Goal: Task Accomplishment & Management: Manage account settings

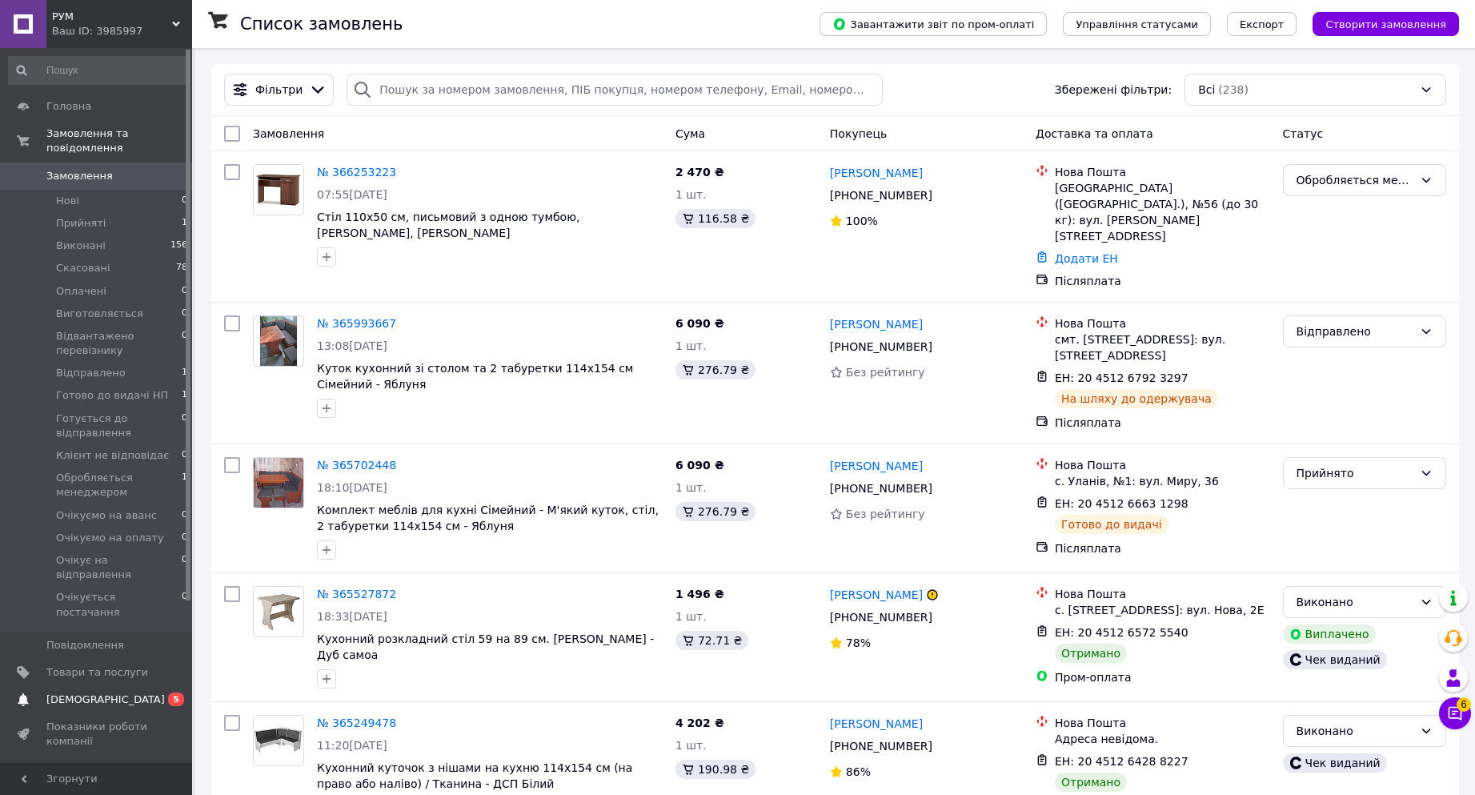
click at [86, 692] on span "[DEMOGRAPHIC_DATA]" at bounding box center [105, 699] width 118 height 14
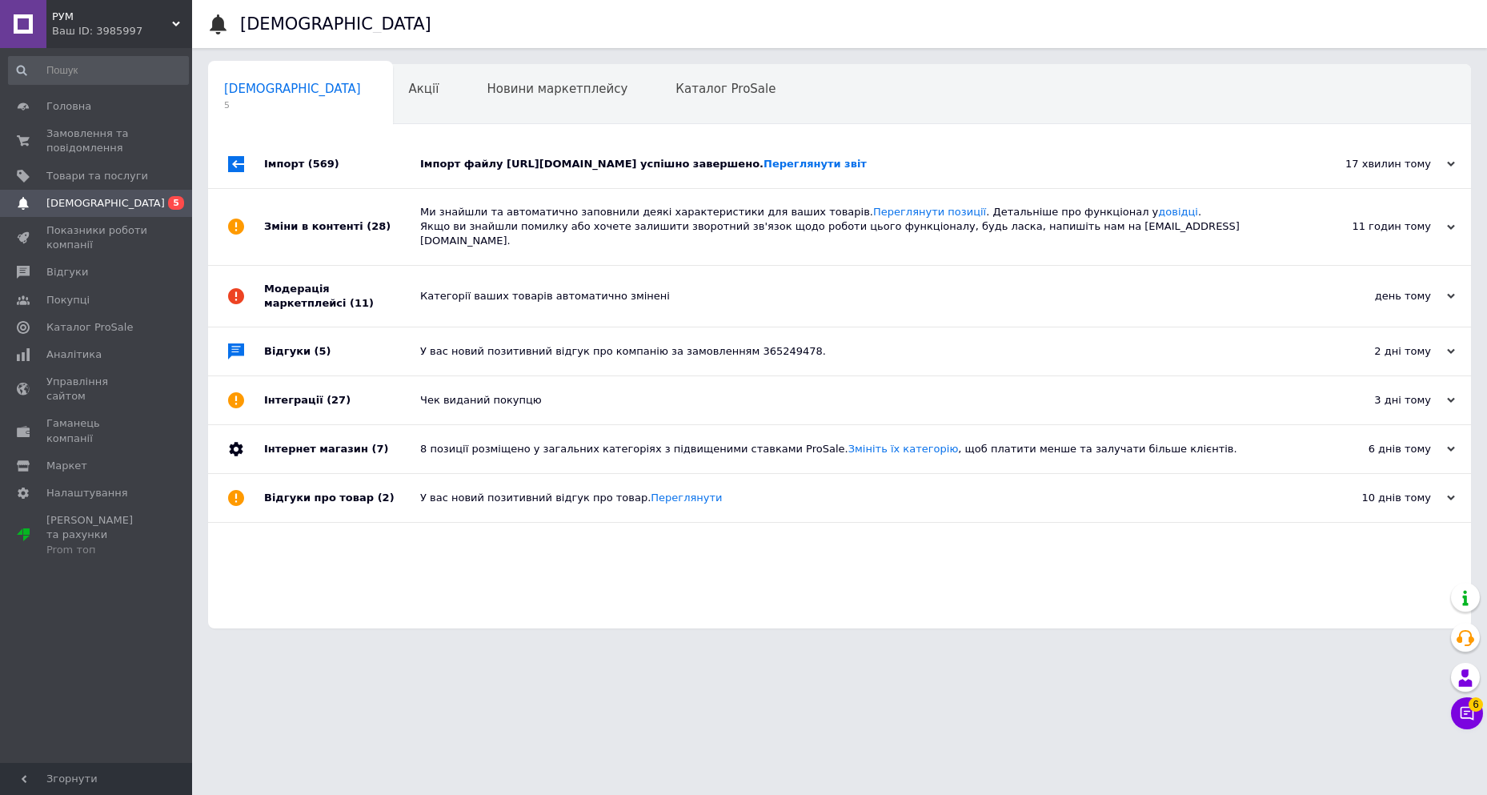
click at [1080, 171] on div "Імпорт файлу https://mebli-ukraine.com.ua/products_feed.xml?hash_tag=34e5c836d3…" at bounding box center [857, 164] width 875 height 14
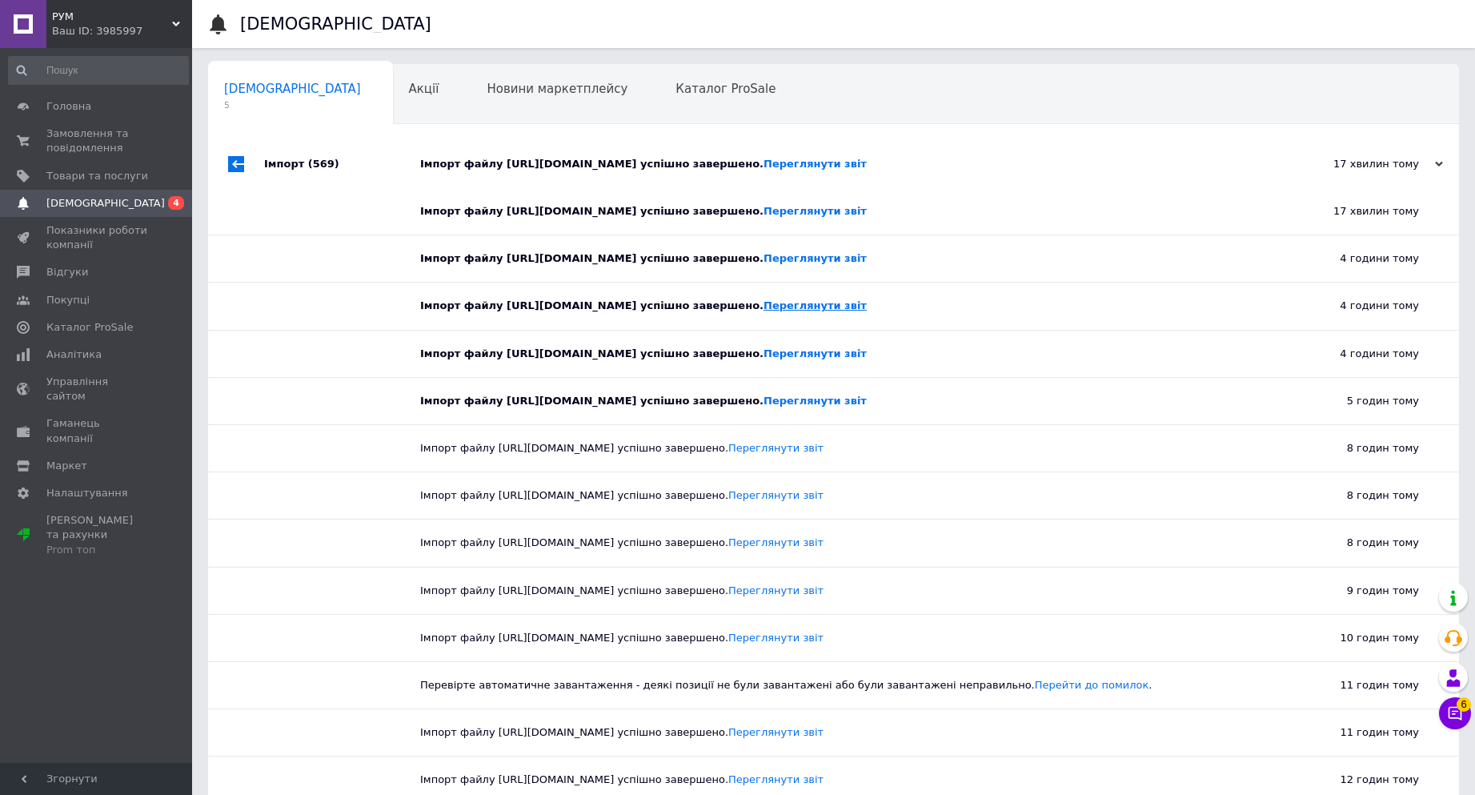
click at [867, 311] on link "Переглянути звіт" at bounding box center [814, 305] width 103 height 12
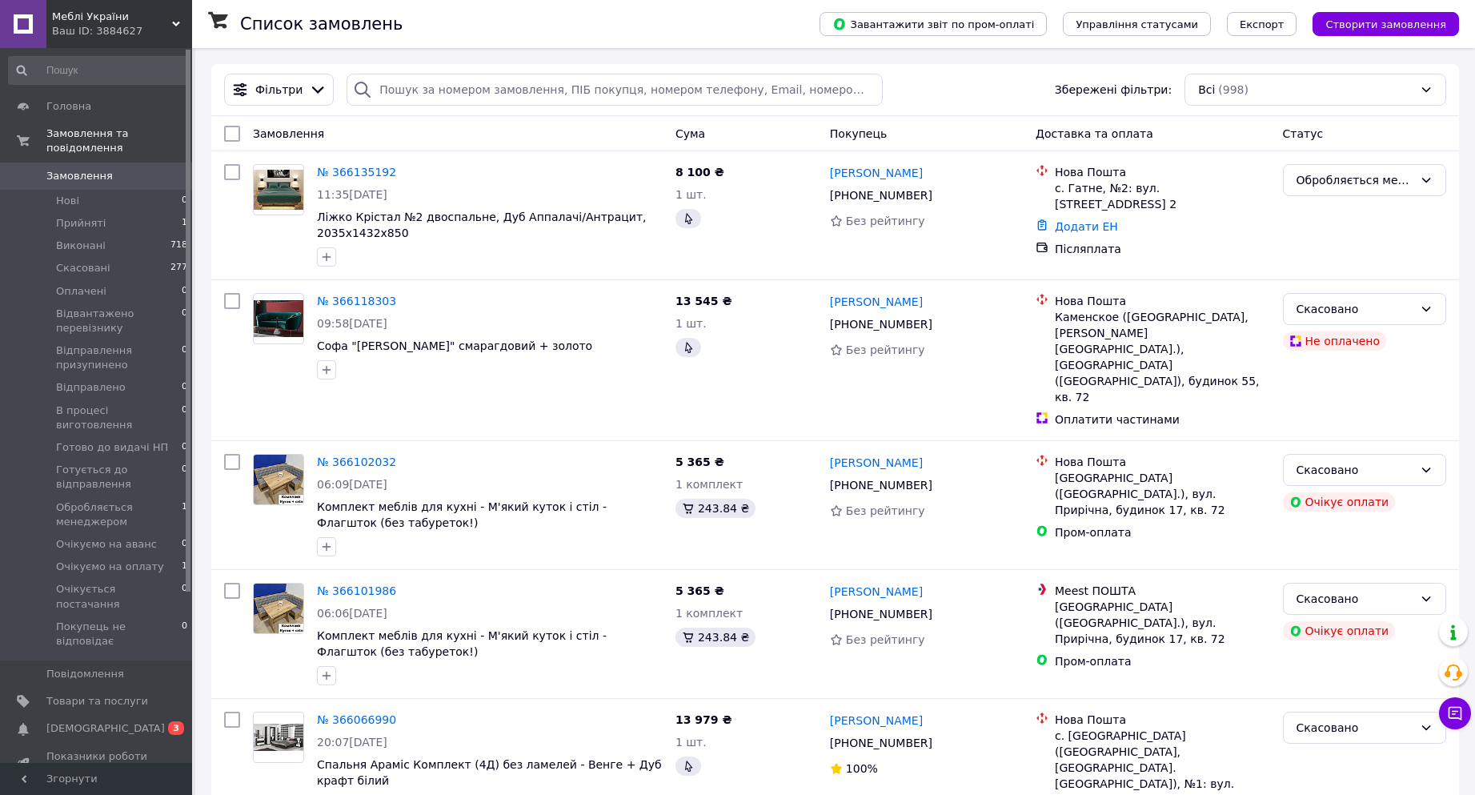
click at [114, 22] on span "Меблі України" at bounding box center [112, 17] width 120 height 14
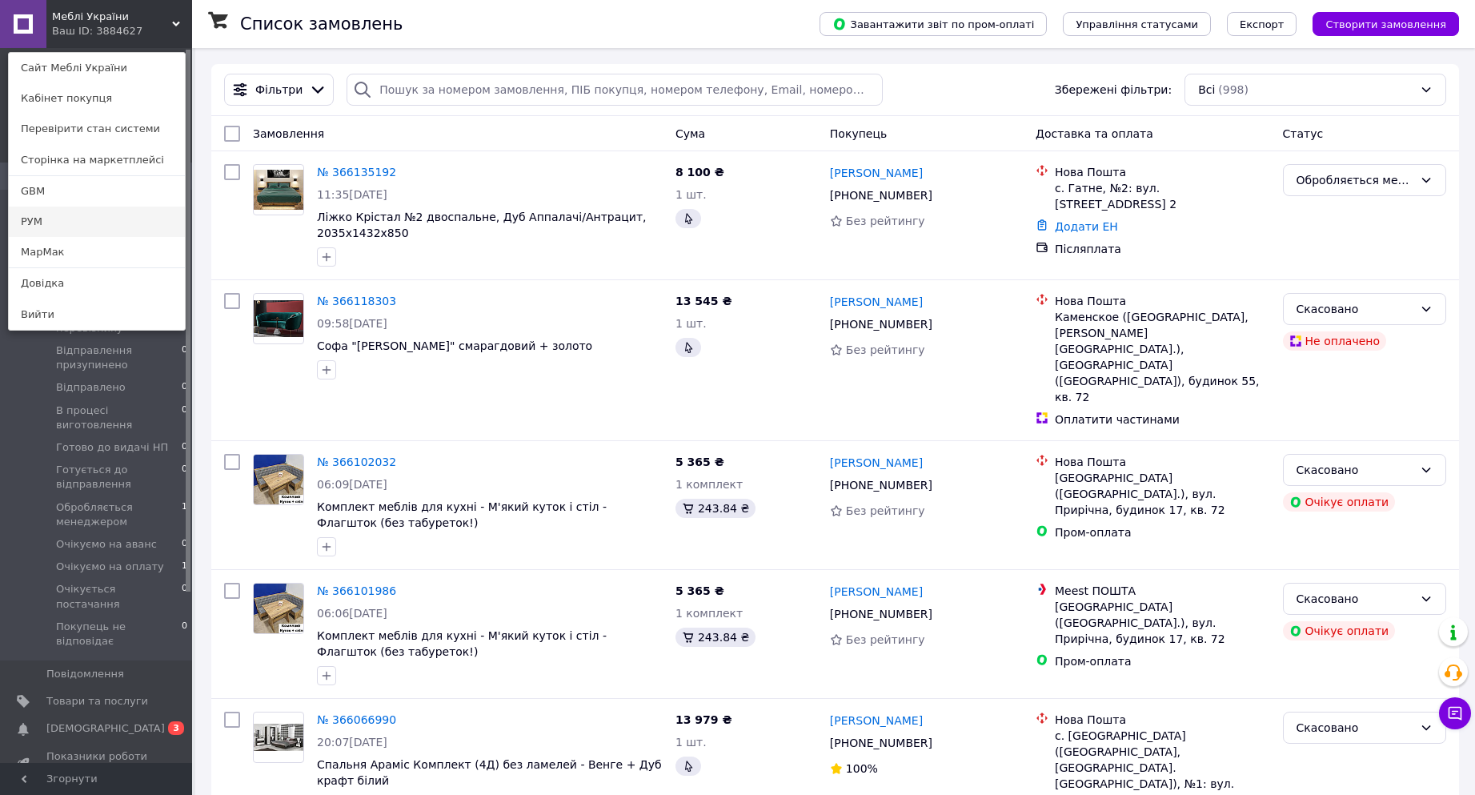
click at [83, 221] on link "РУМ" at bounding box center [97, 221] width 176 height 30
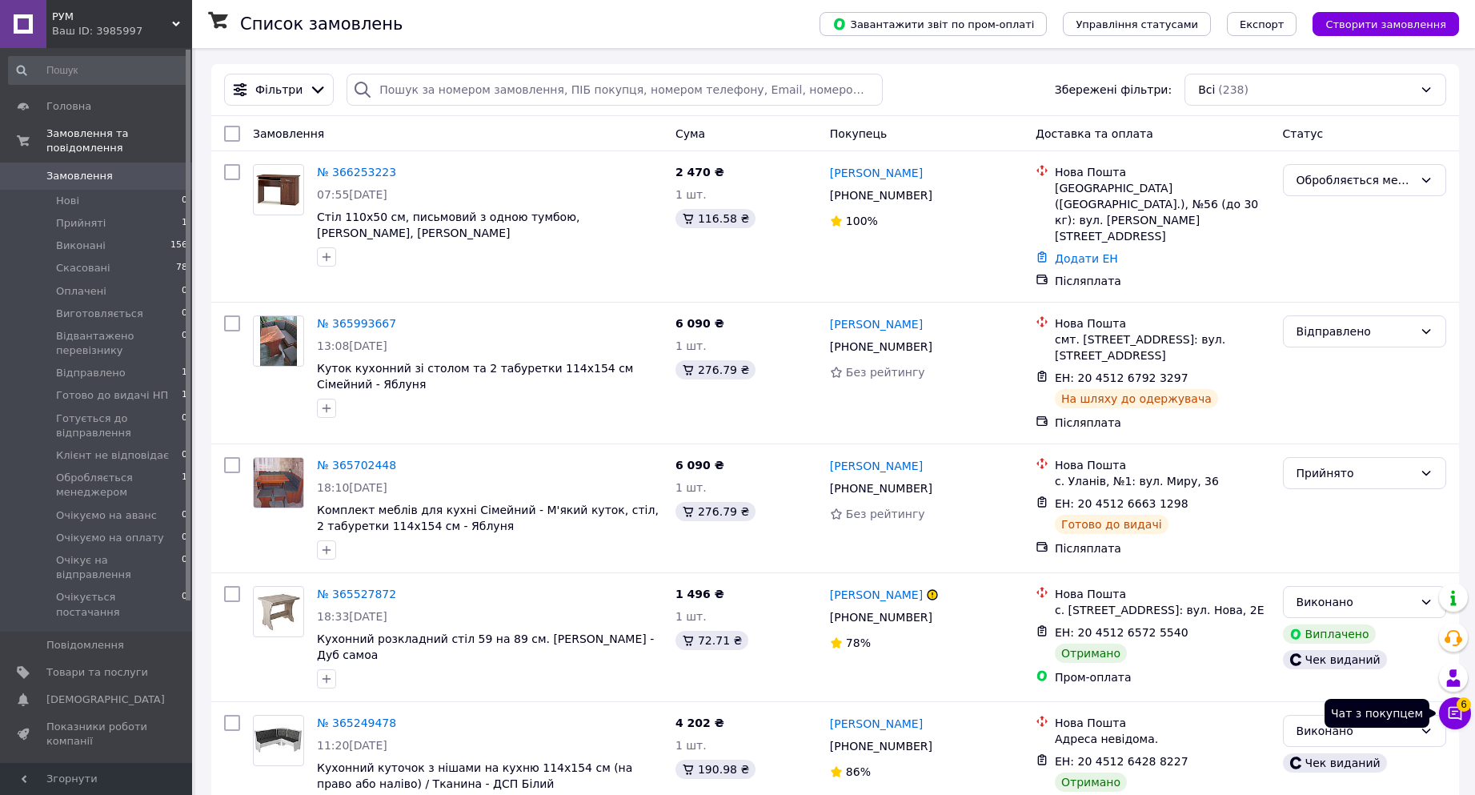
click at [1459, 709] on span "6" at bounding box center [1464, 704] width 14 height 14
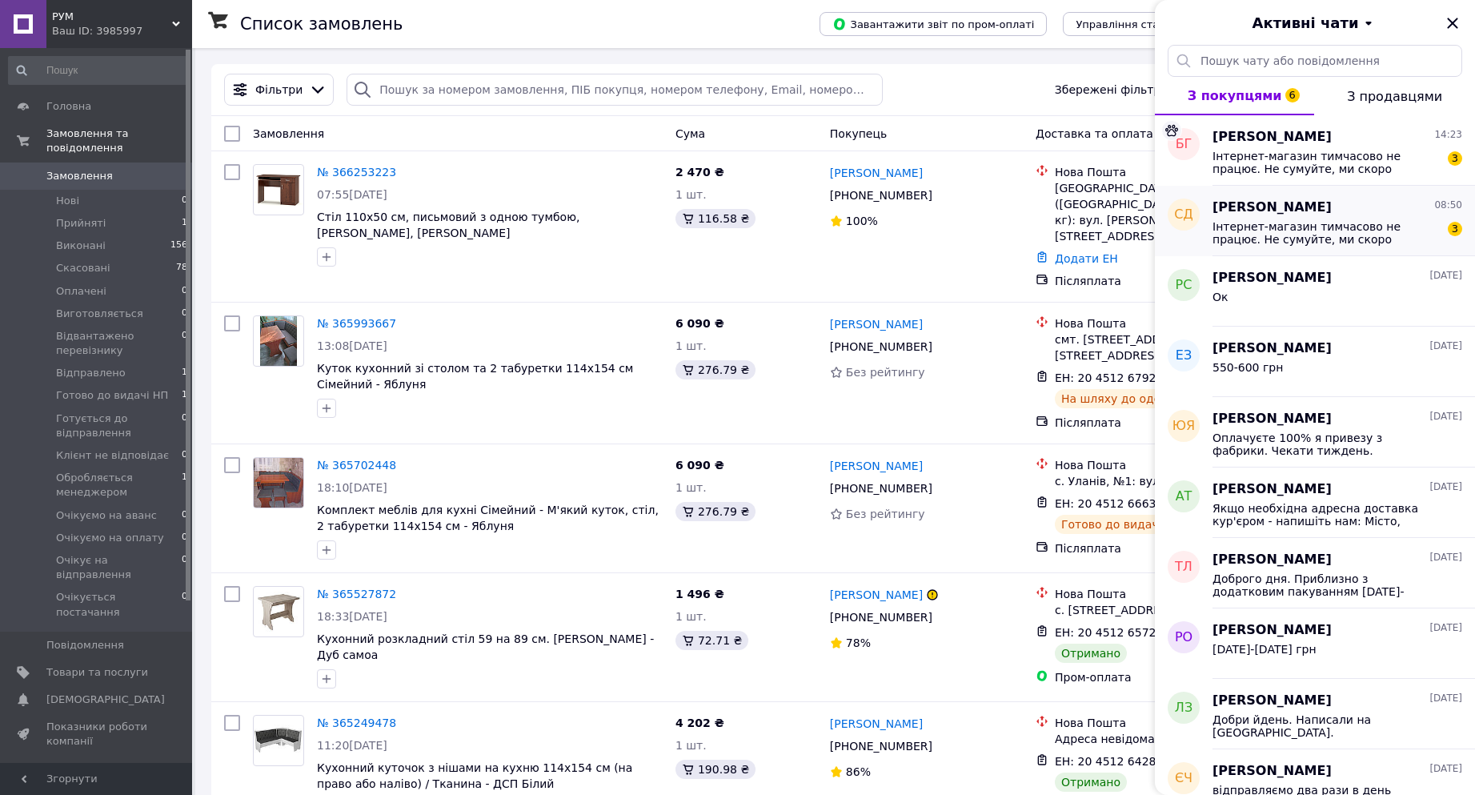
click at [1329, 229] on span "Інтернет-магазин тимчасово не працює. Не сумуйте, ми скоро повернемося. Все буд…" at bounding box center [1325, 233] width 227 height 26
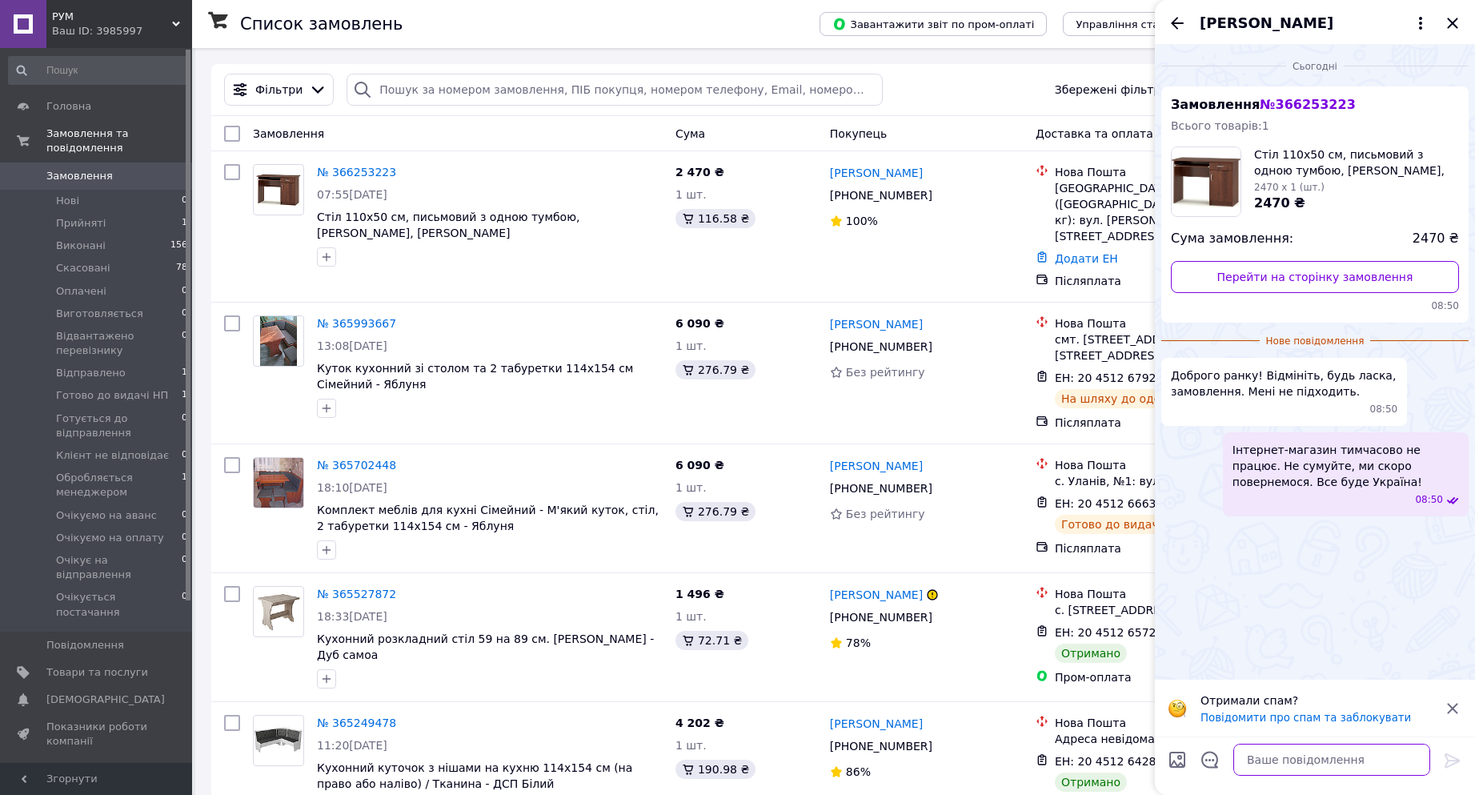
paste textarea "Попросимо Вас скасувати щоб нам повернули комісію з замовлення. Дякюємо за розу…"
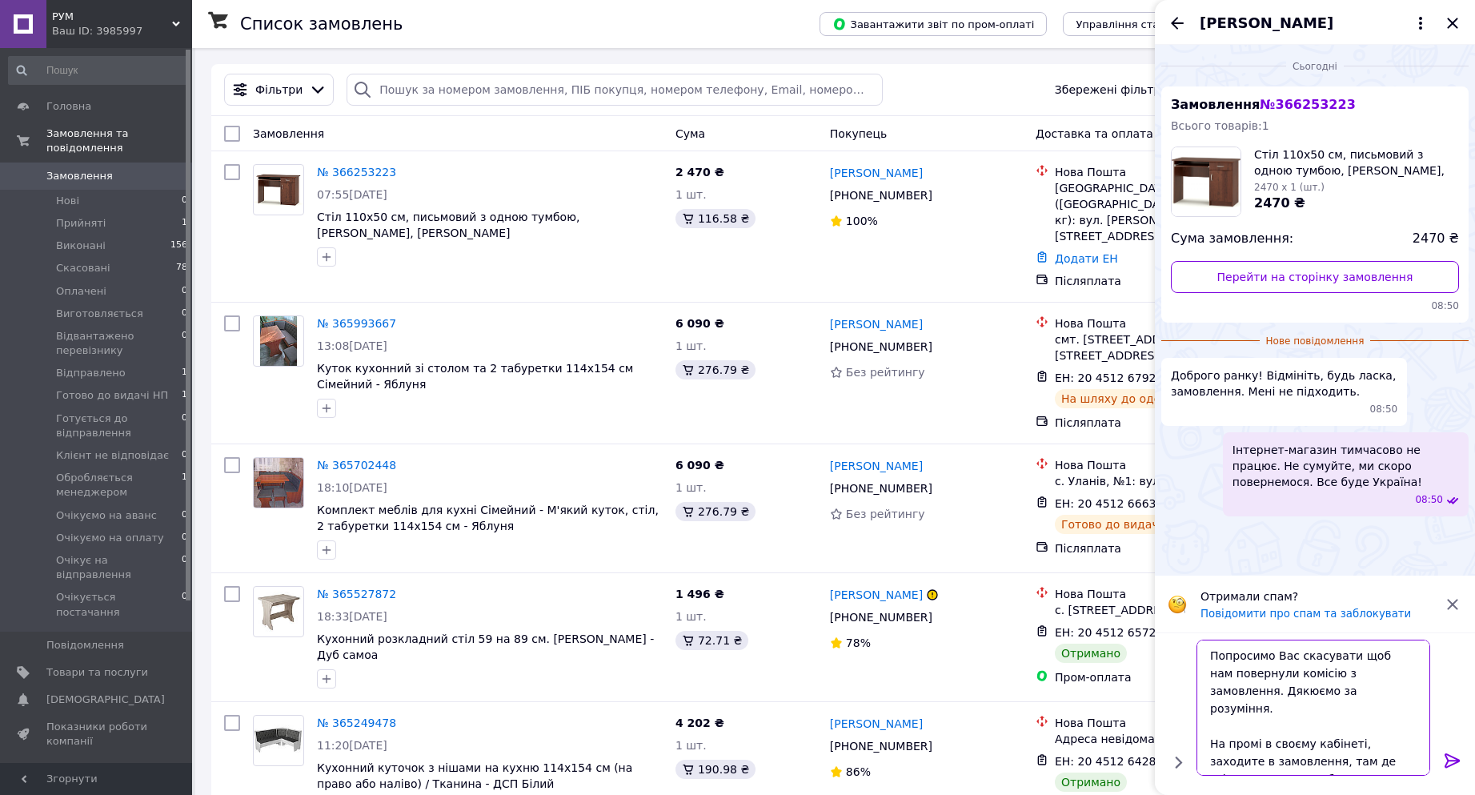
scroll to position [2, 0]
type textarea "Попросимо Вас скасувати щоб нам повернули комісію з замовлення. Дякюємо за розу…"
click at [1449, 759] on icon at bounding box center [1452, 760] width 15 height 14
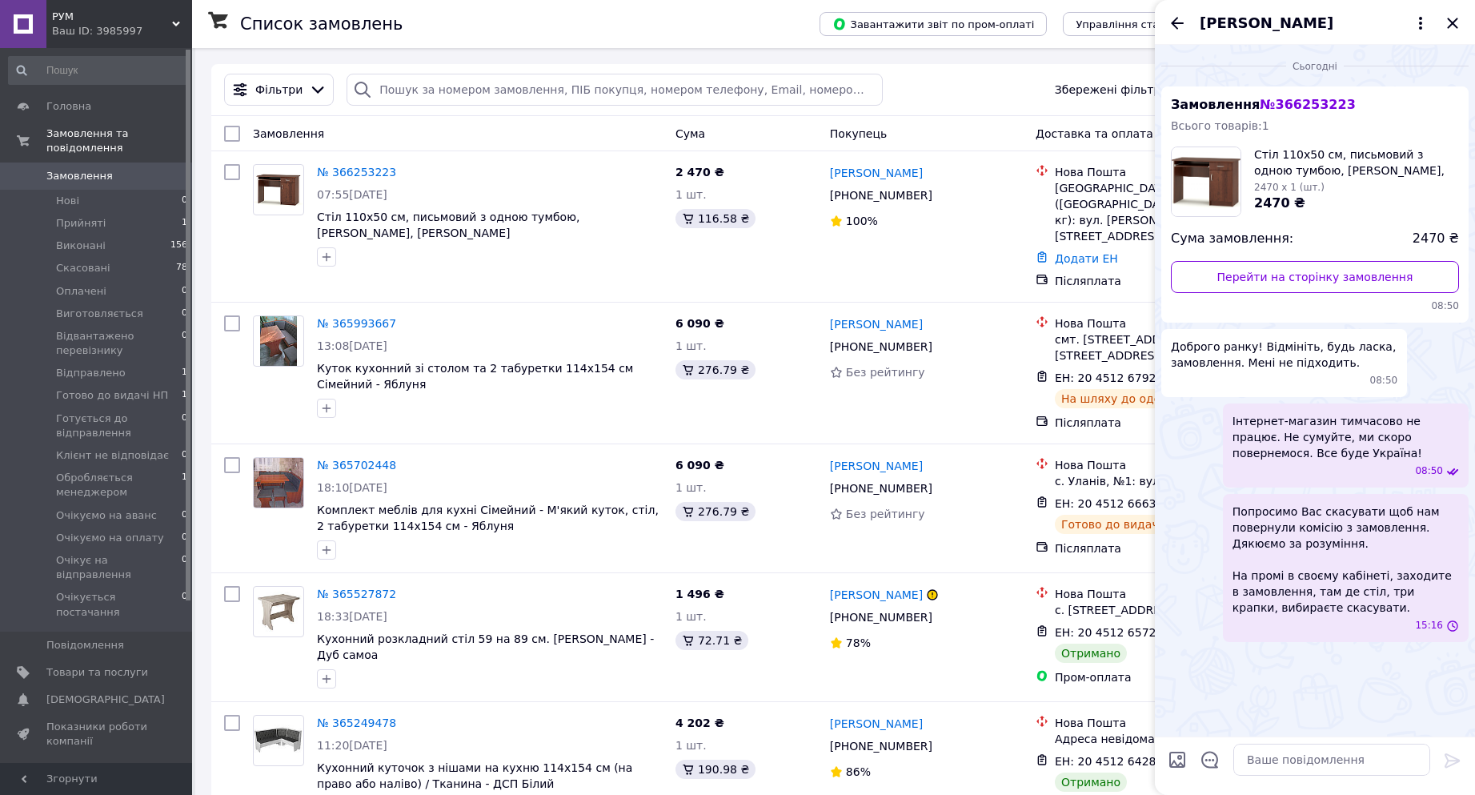
scroll to position [0, 0]
click at [1176, 22] on icon "Назад" at bounding box center [1177, 23] width 13 height 12
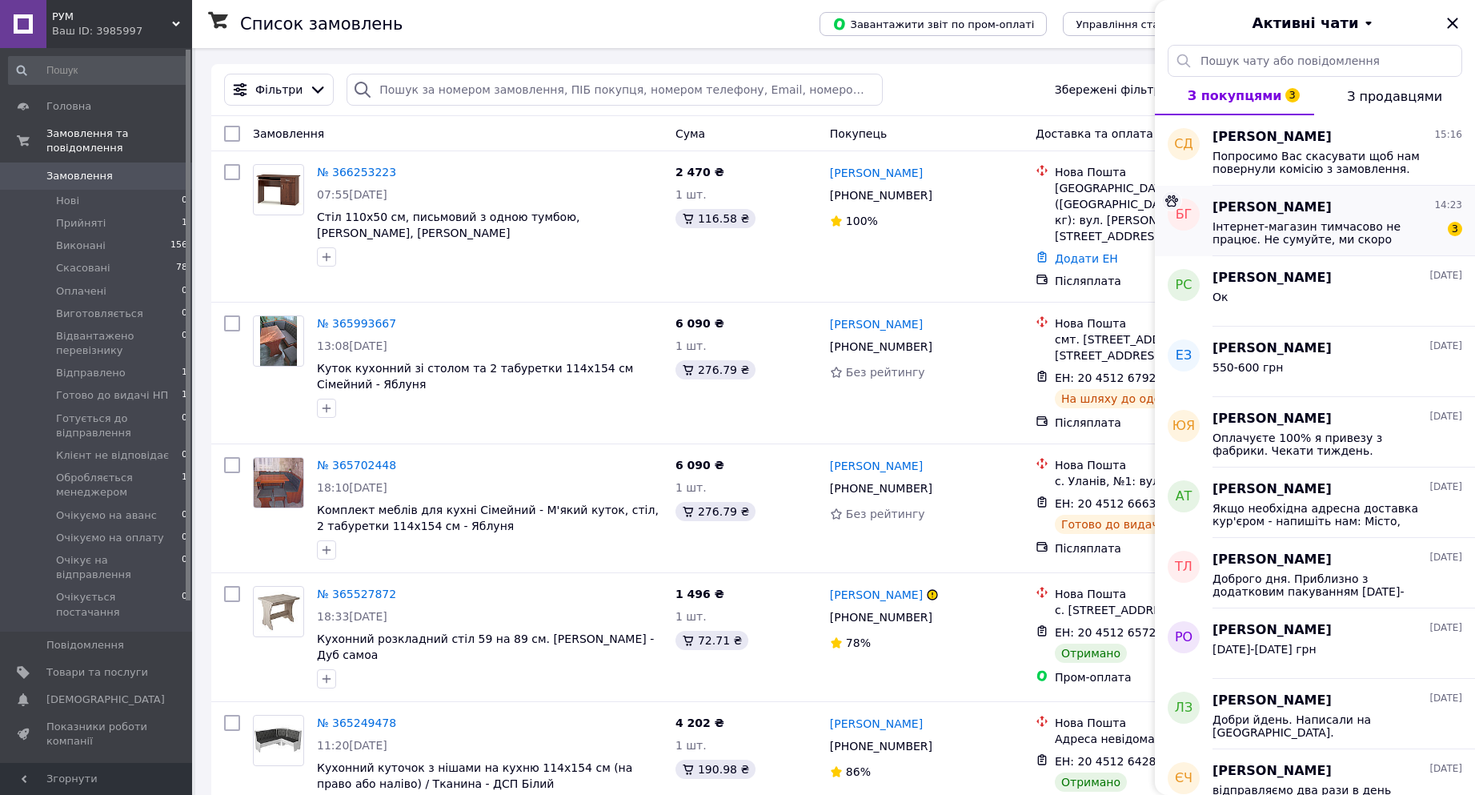
click at [1320, 226] on span "Інтернет-магазин тимчасово не працює. Не сумуйте, ми скоро повернемося. Все буд…" at bounding box center [1325, 233] width 227 height 26
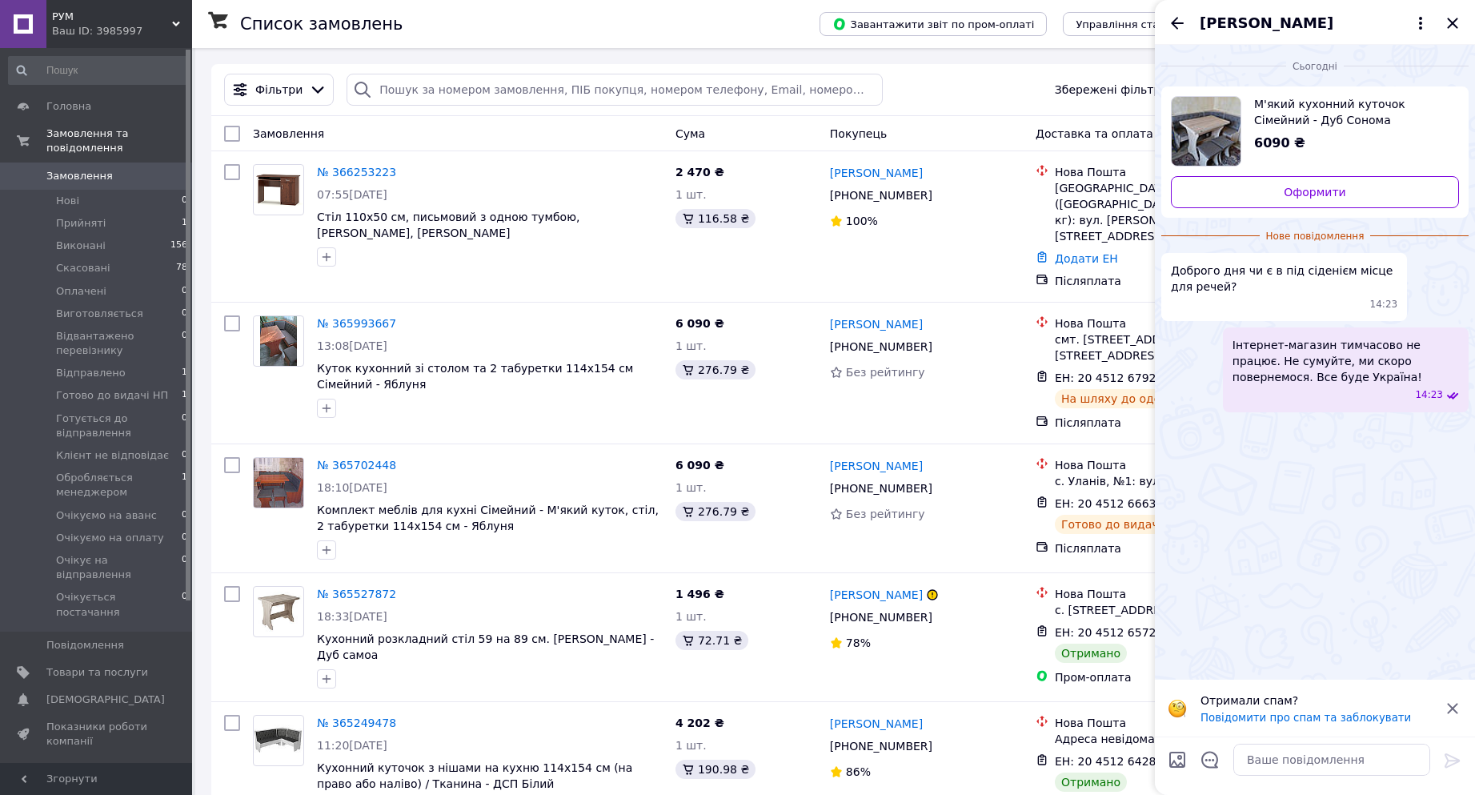
click at [1178, 759] on input "Завантажити файли" at bounding box center [1177, 759] width 19 height 19
type input "C:\fakepath\зображення_viber_2025-08-05_12-26-18-004.jpg"
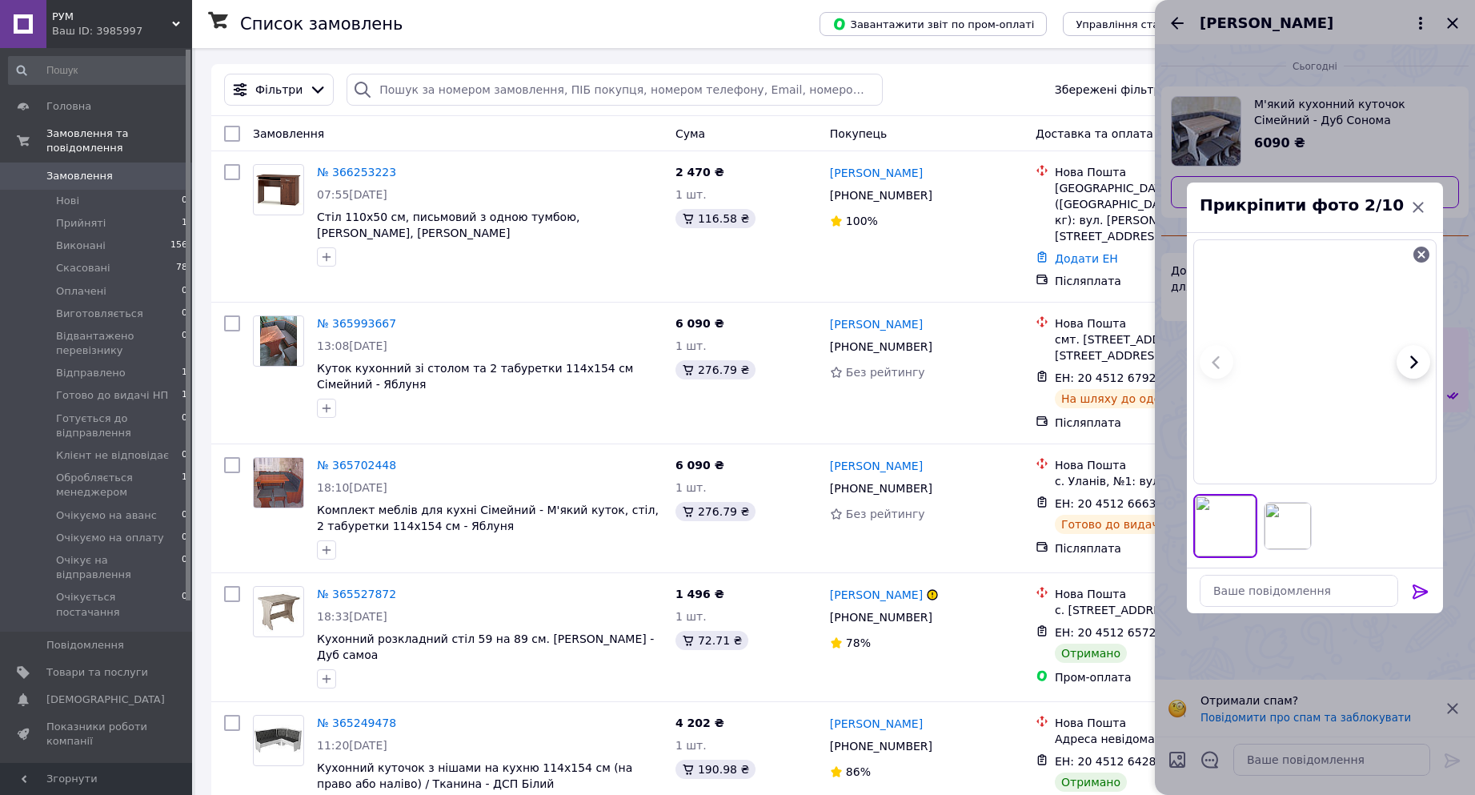
click at [1421, 595] on icon at bounding box center [1420, 591] width 19 height 19
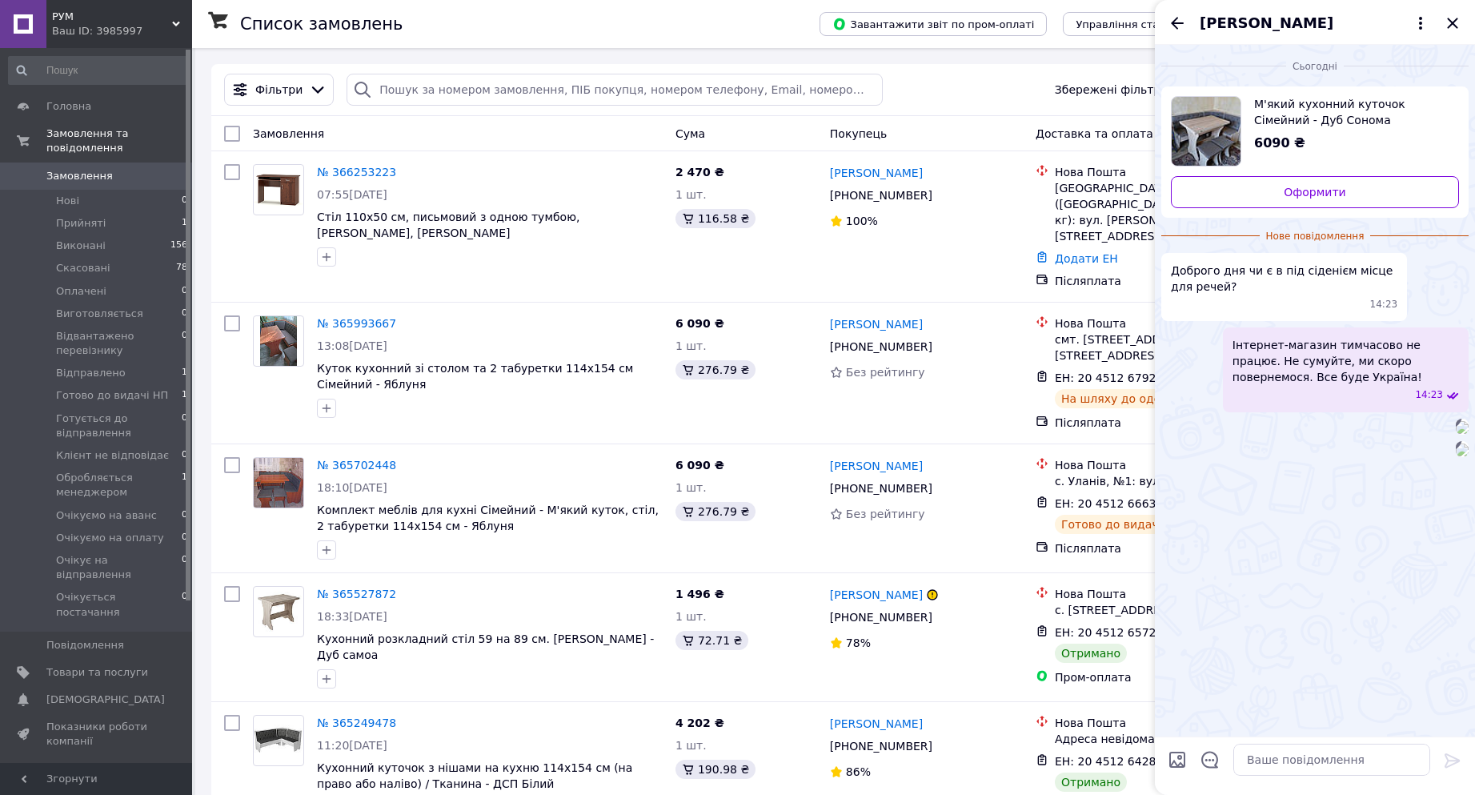
click at [1172, 758] on input "Завантажити файли" at bounding box center [1177, 759] width 19 height 19
type input "C:\fakepath\2.png"
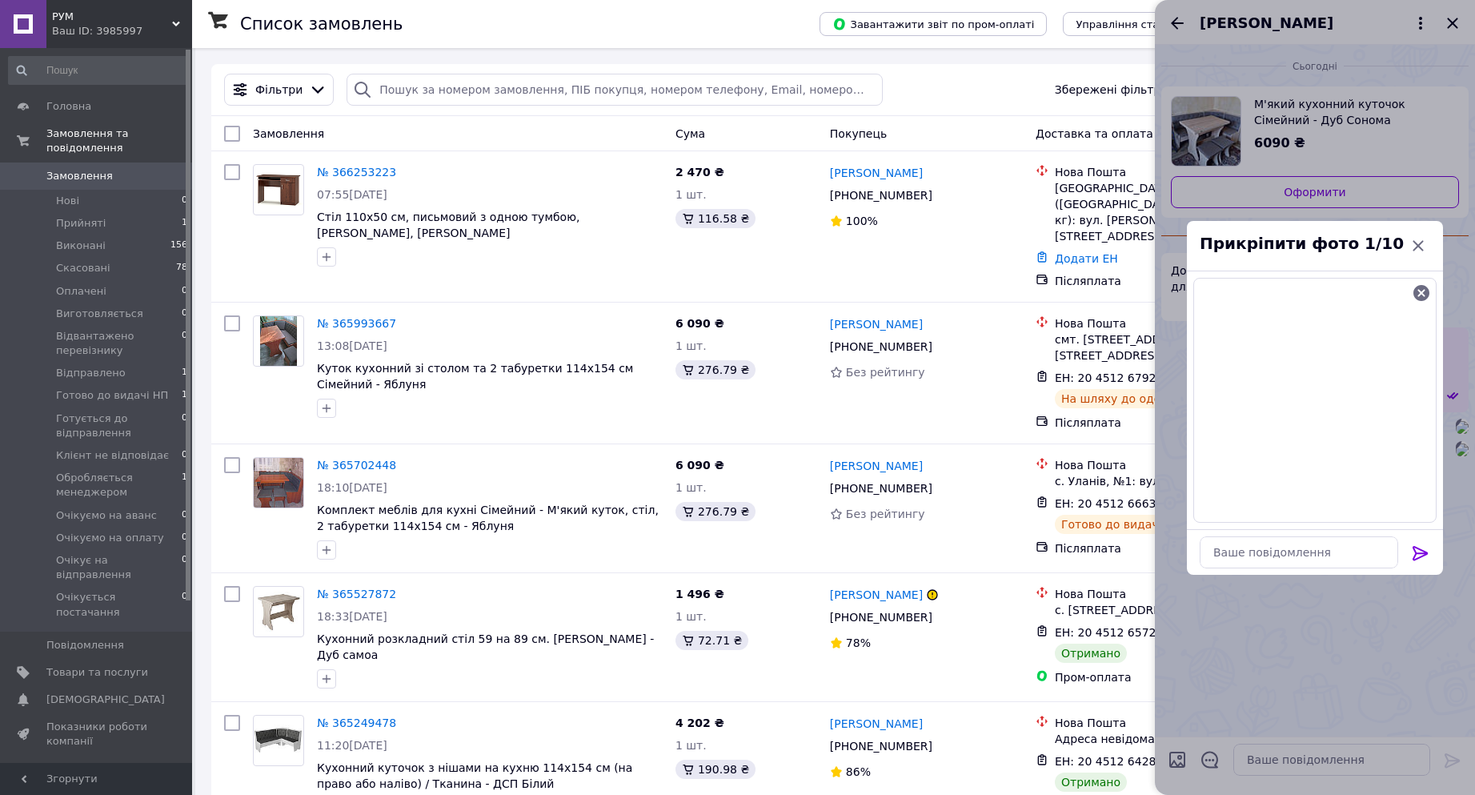
click at [1417, 557] on icon at bounding box center [1419, 553] width 15 height 14
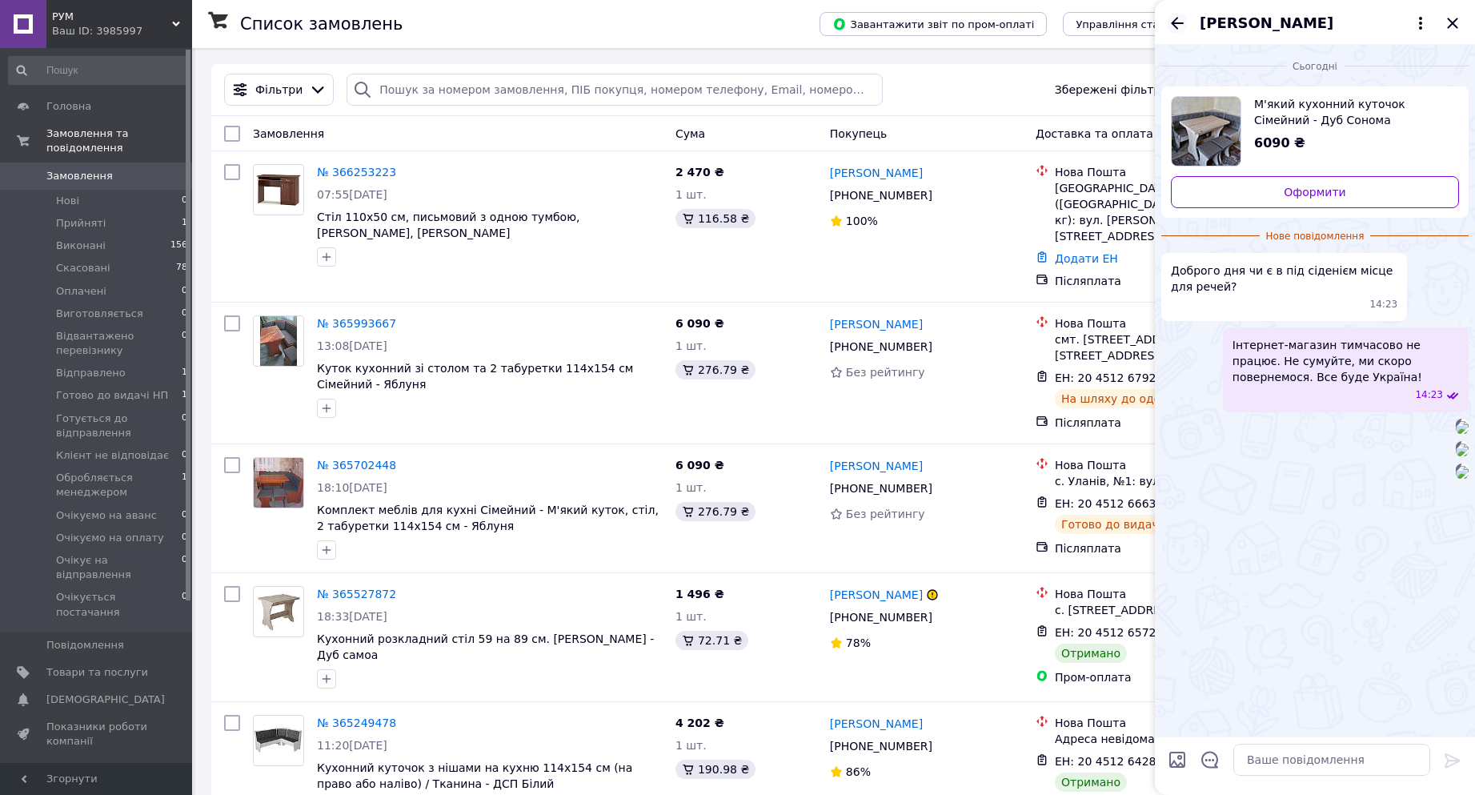
click at [1176, 22] on icon "Назад" at bounding box center [1177, 23] width 13 height 12
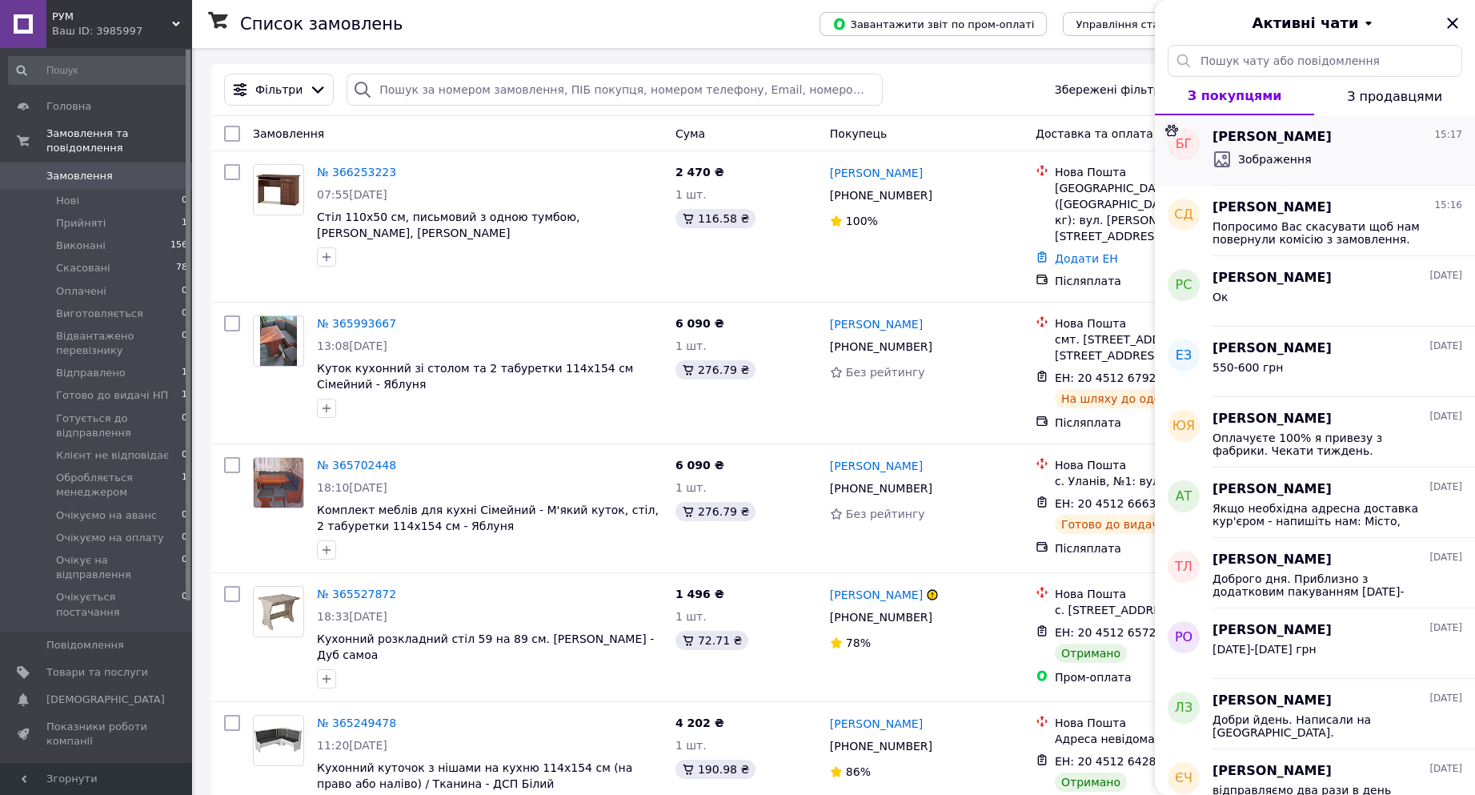
click at [1312, 123] on div "Богдан Грабчак 15:17 Зображення" at bounding box center [1343, 150] width 262 height 70
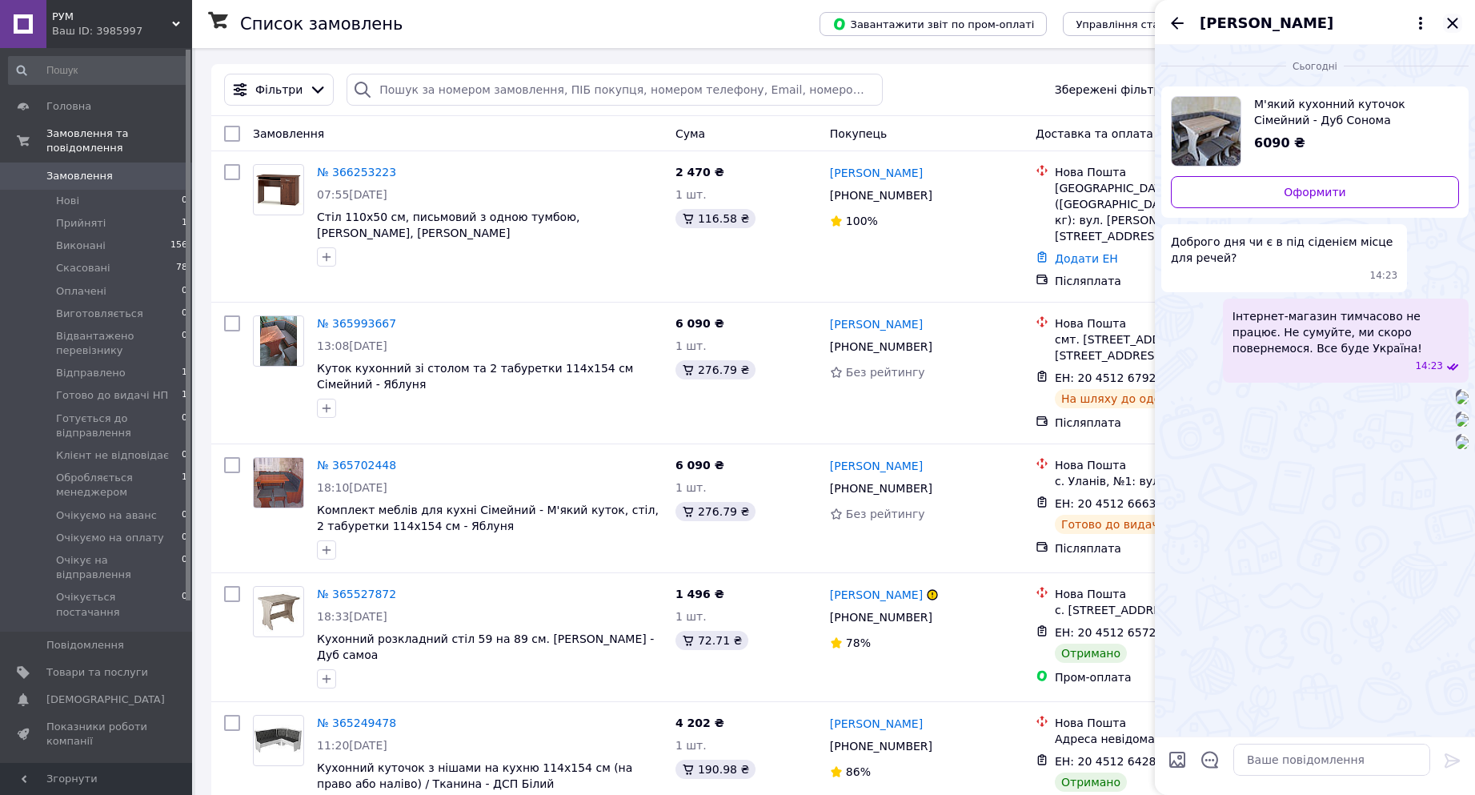
click at [1453, 22] on icon "Закрити" at bounding box center [1452, 23] width 10 height 10
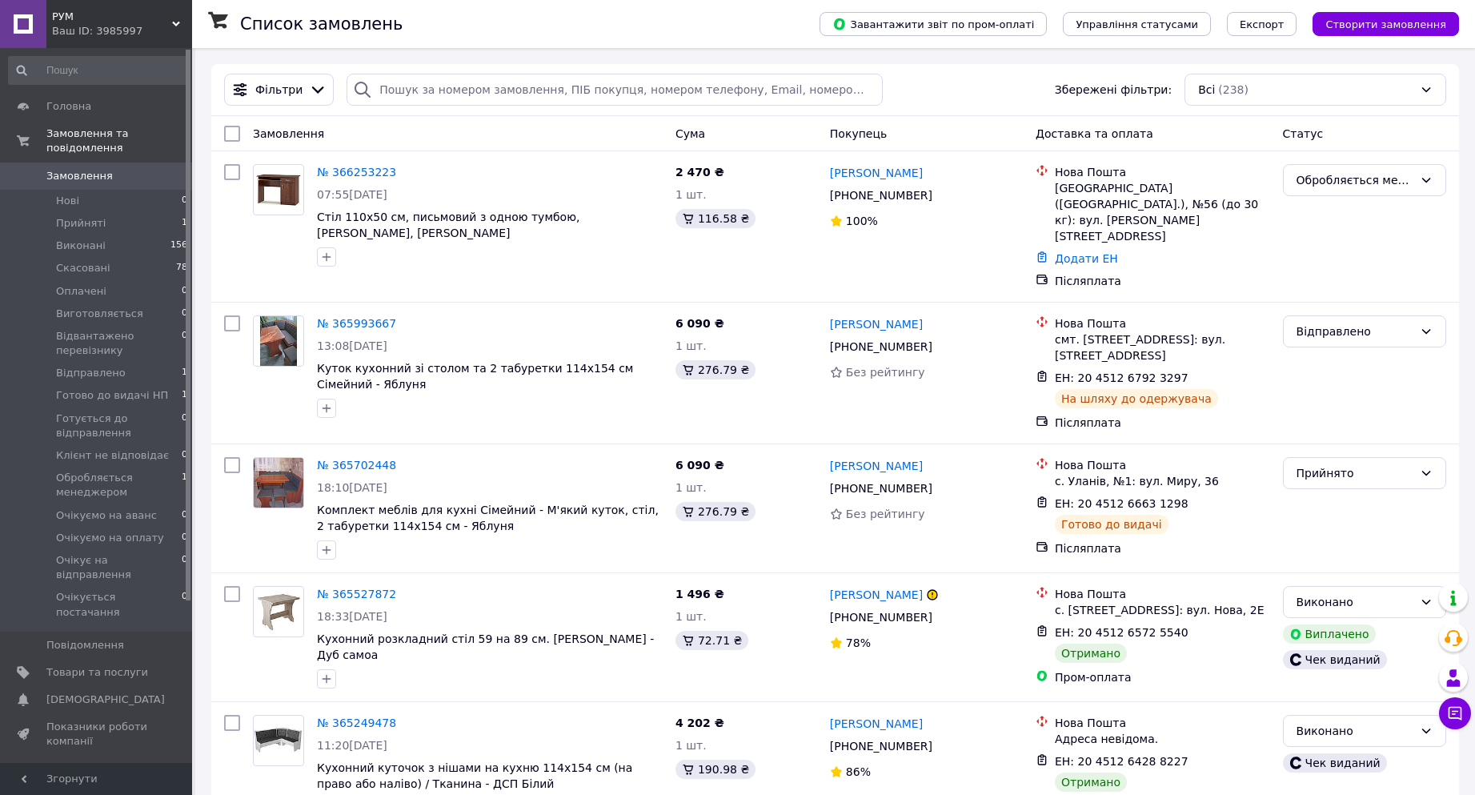
click at [102, 22] on span "РУМ" at bounding box center [112, 17] width 120 height 14
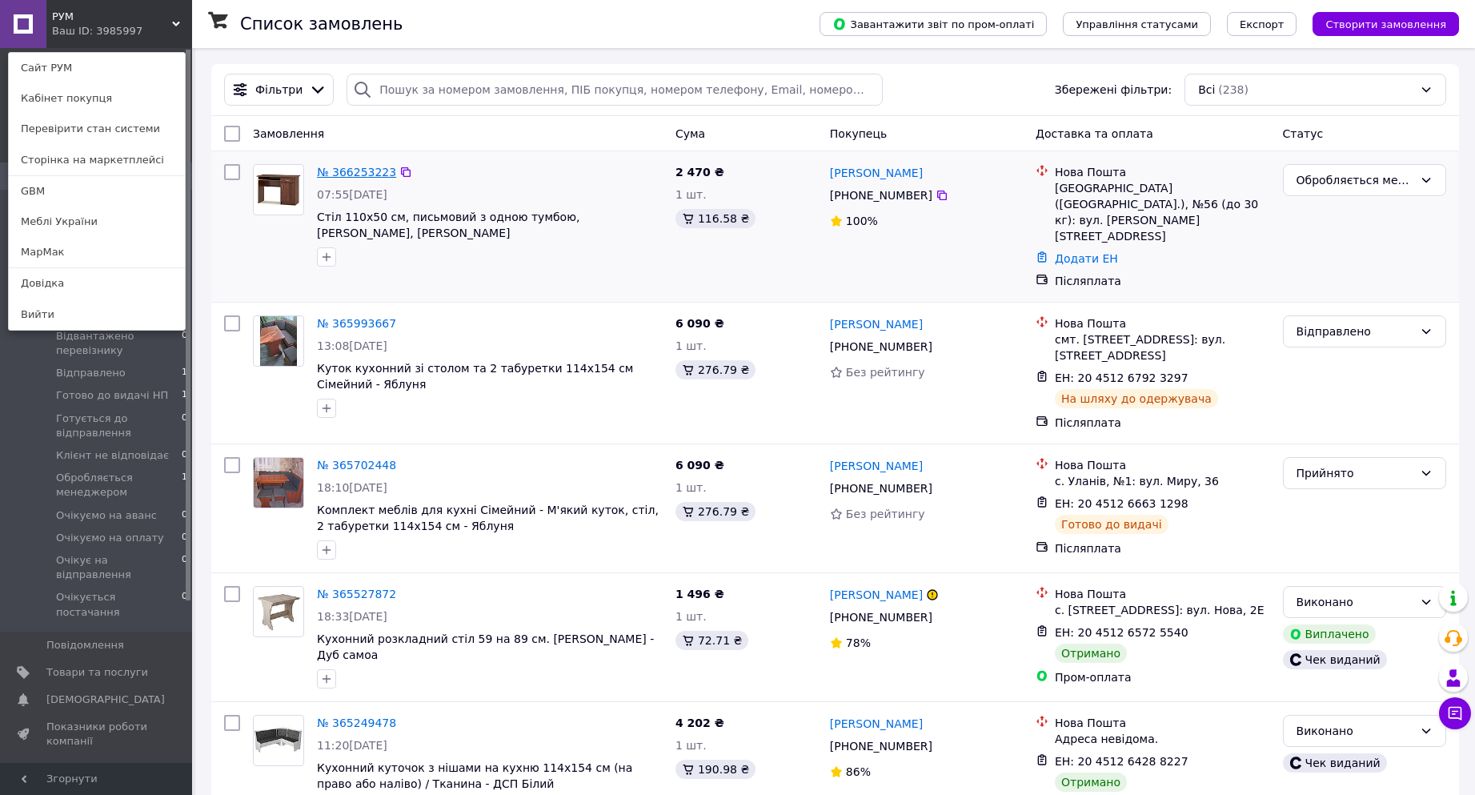
click at [367, 174] on link "№ 366253223" at bounding box center [356, 172] width 79 height 13
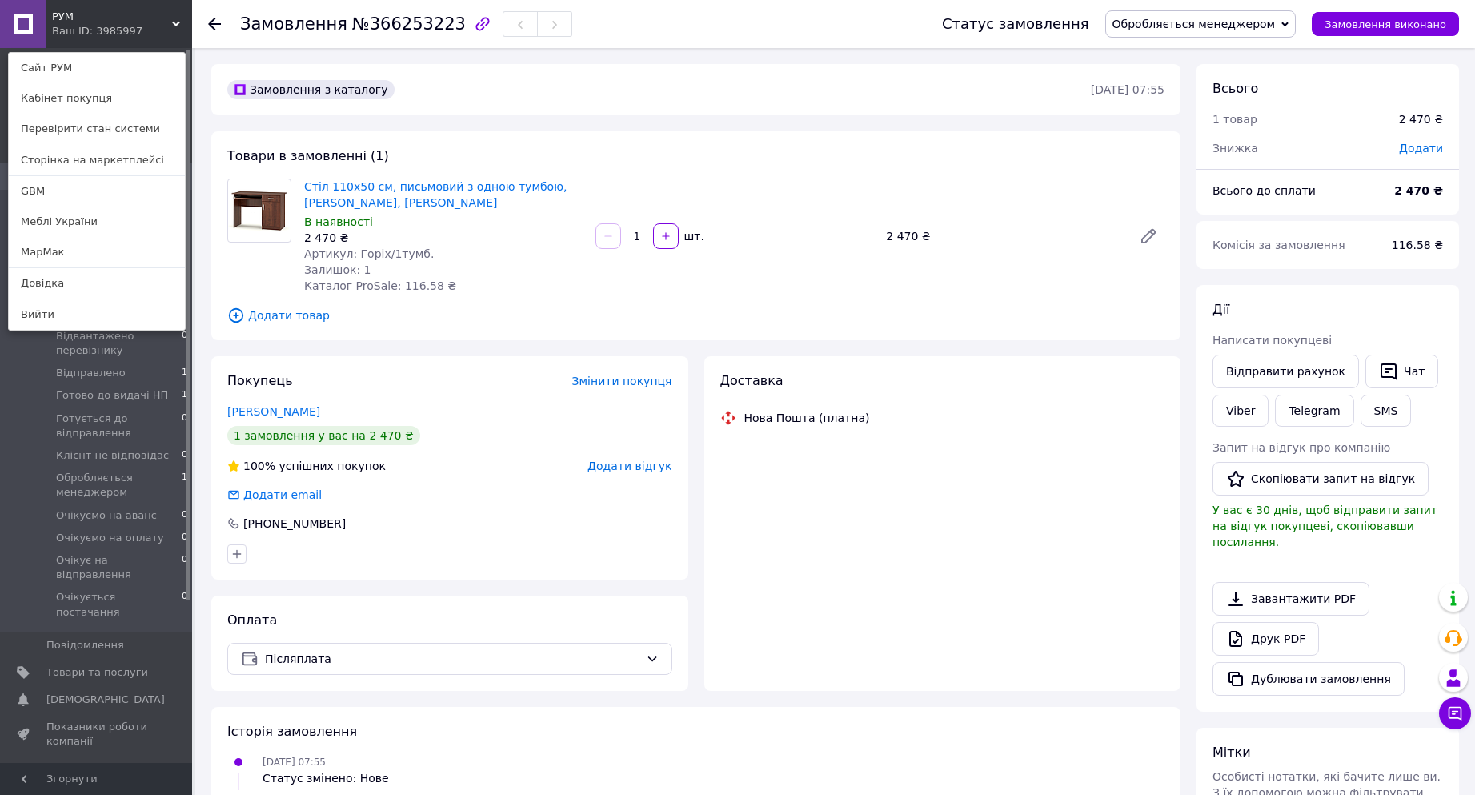
scroll to position [282, 0]
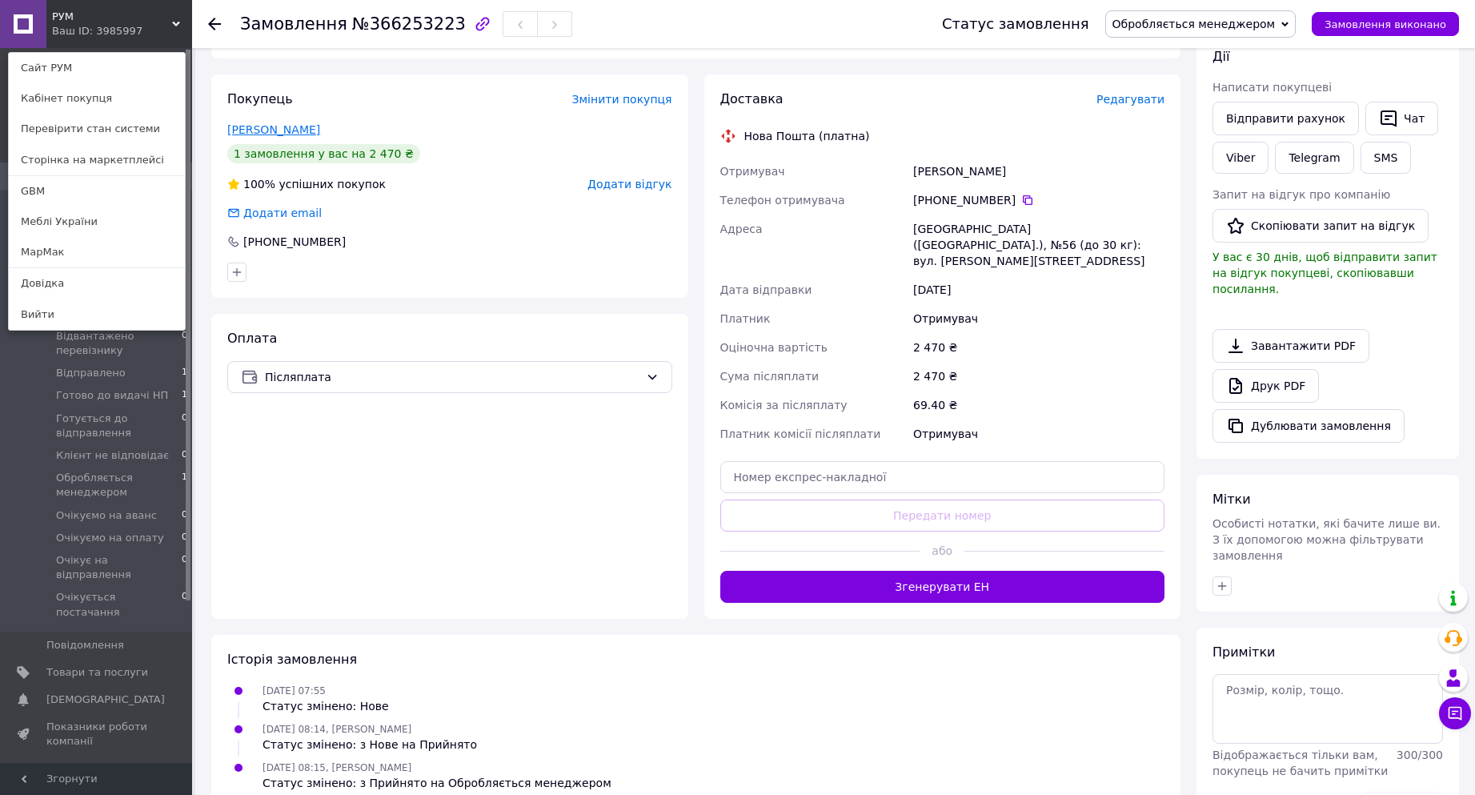
click at [242, 124] on link "Дєєва Світлана" at bounding box center [273, 129] width 93 height 13
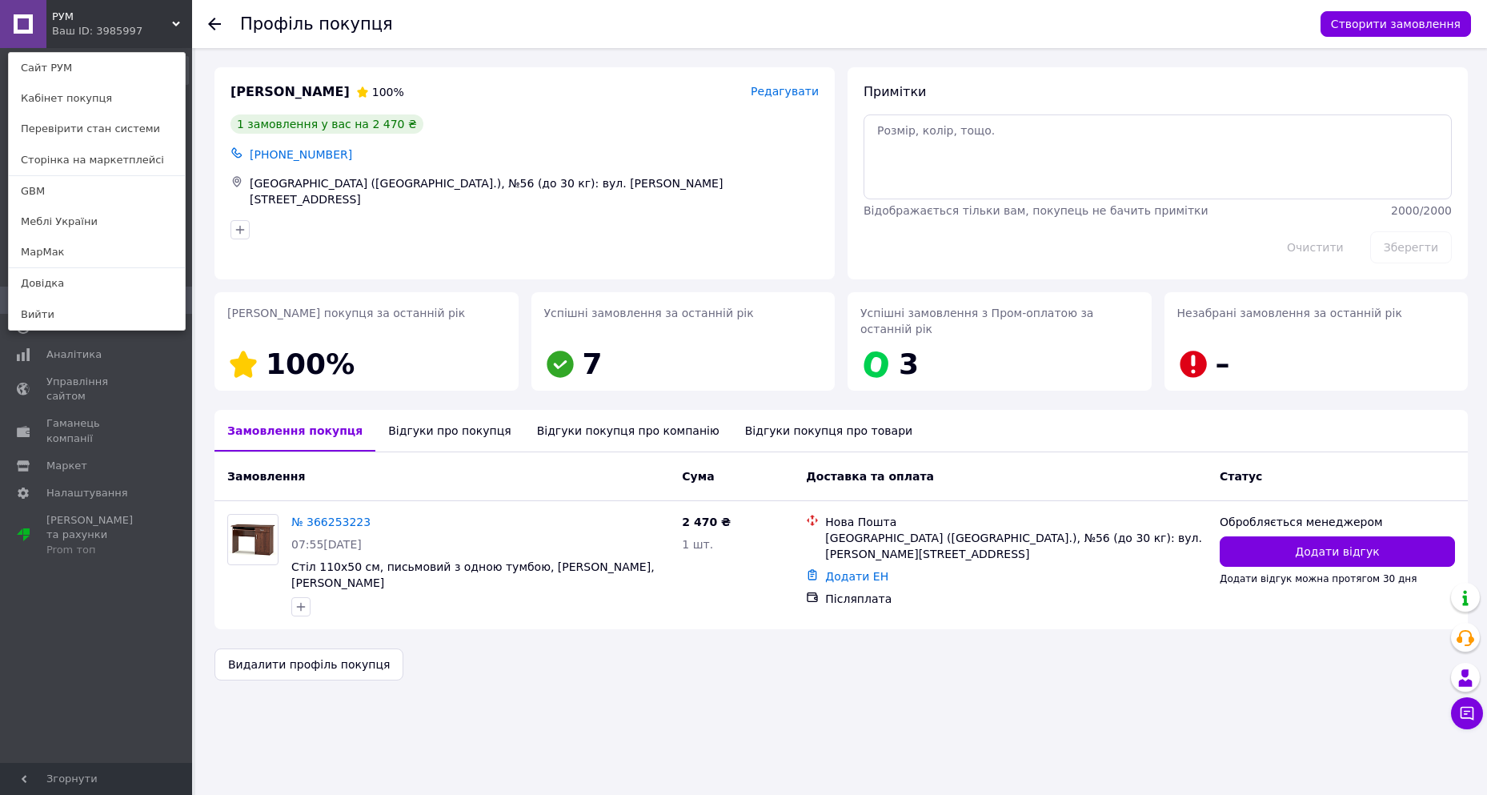
click at [429, 418] on div "Відгуки про покупця" at bounding box center [449, 431] width 148 height 42
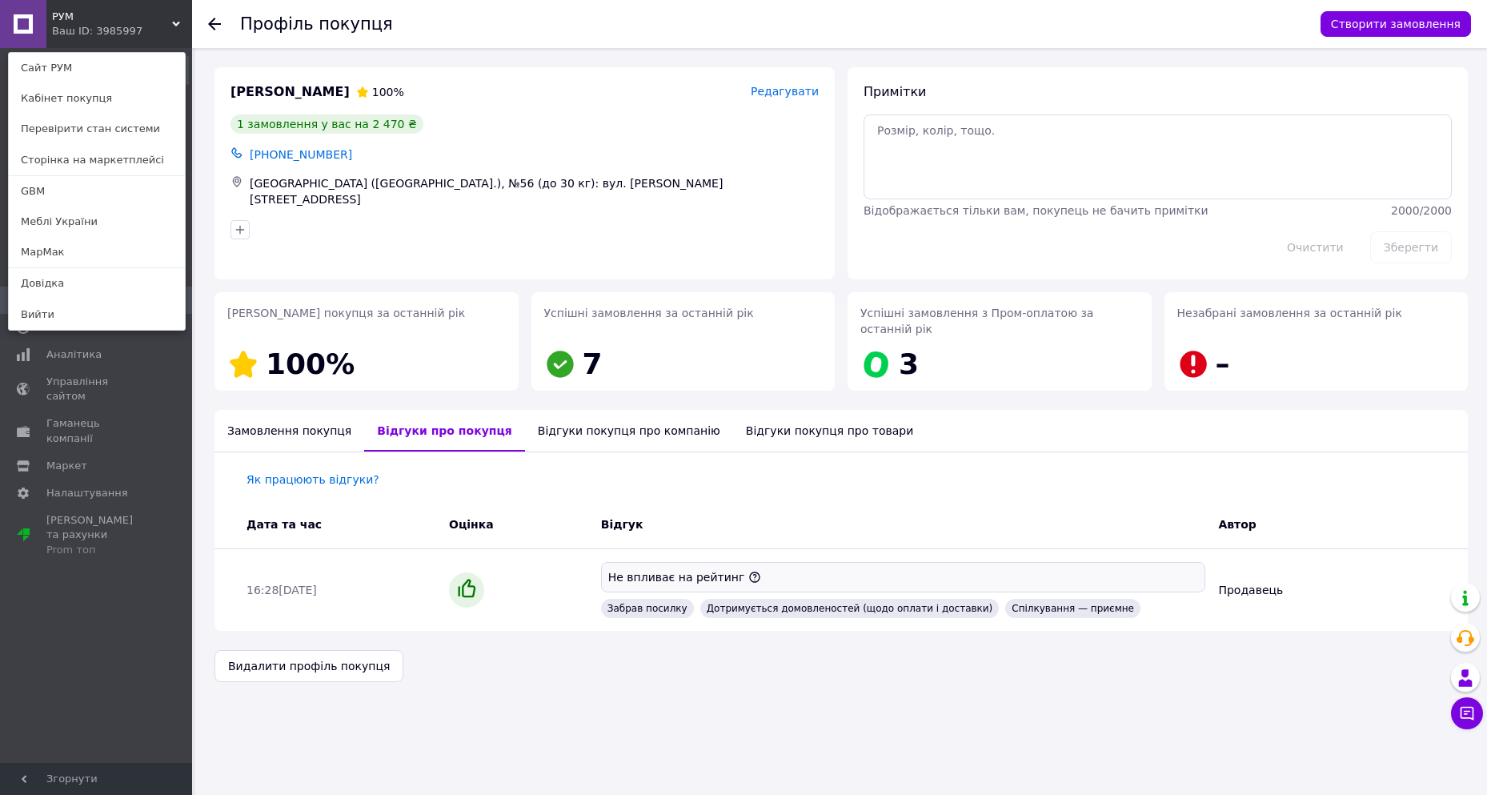
click at [581, 413] on div "Відгуки покупця про компанію" at bounding box center [629, 431] width 208 height 42
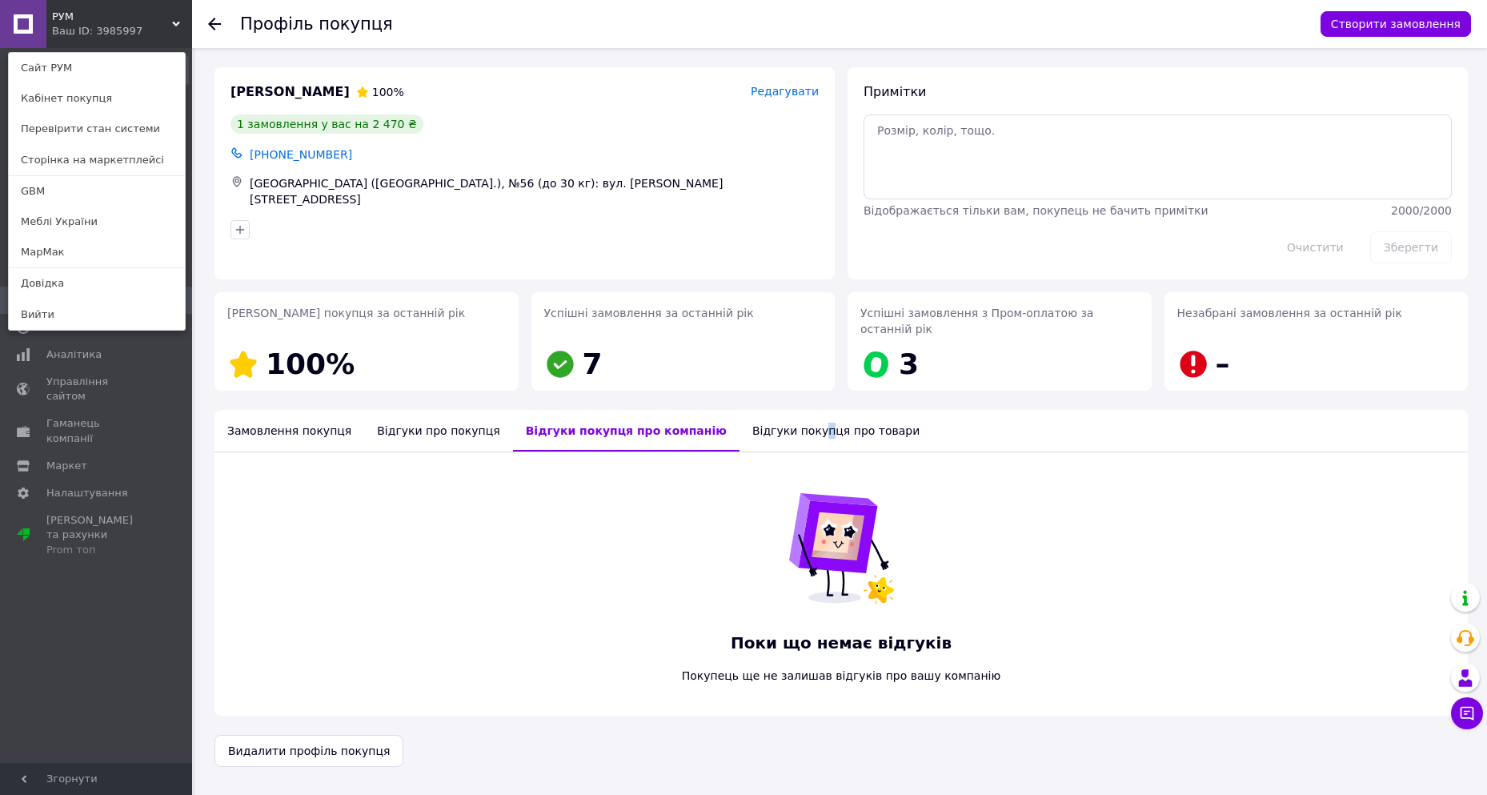
click at [759, 411] on div "Відгуки покупця про товари" at bounding box center [835, 431] width 193 height 42
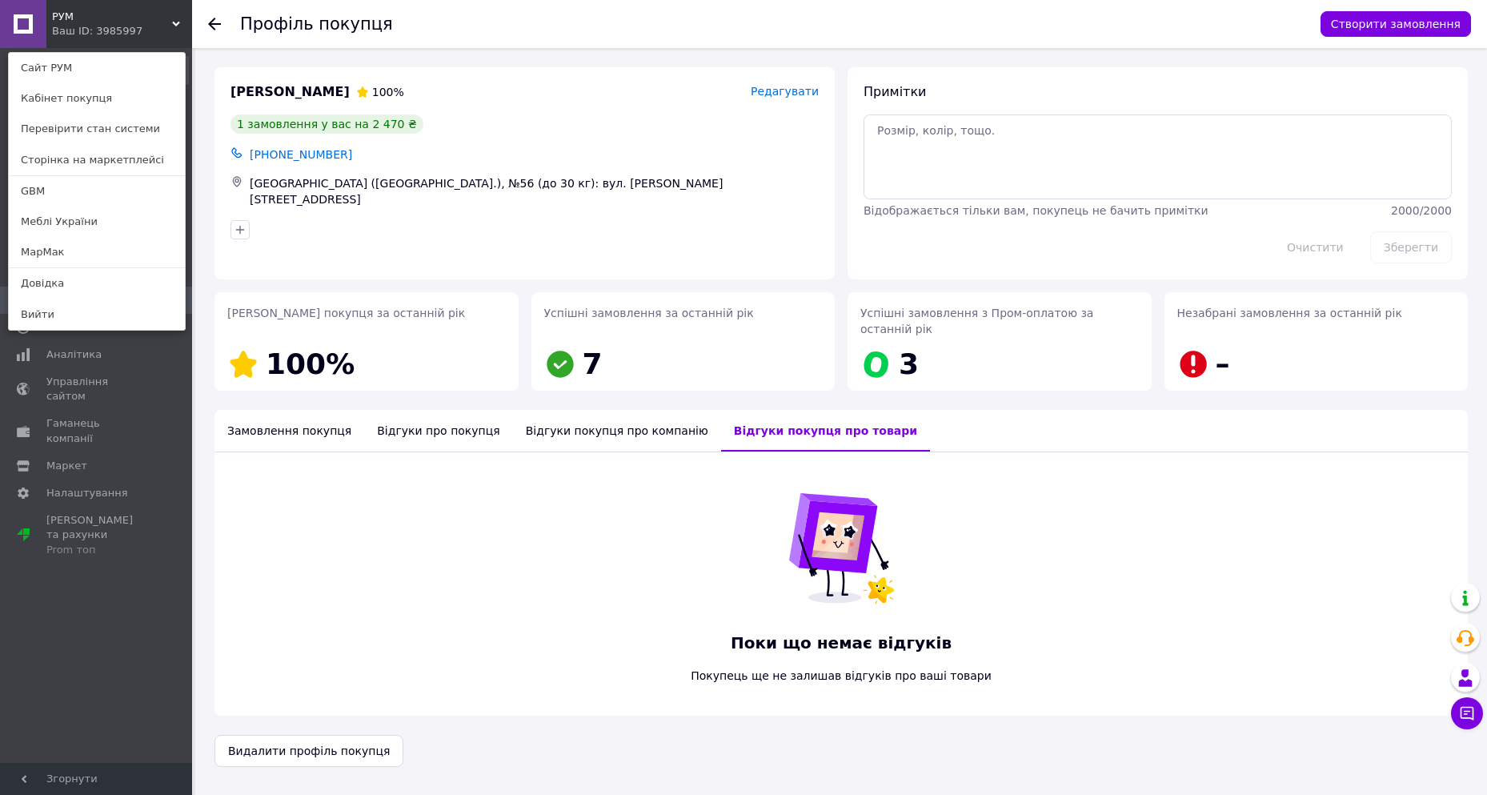
click at [217, 24] on use at bounding box center [214, 24] width 13 height 13
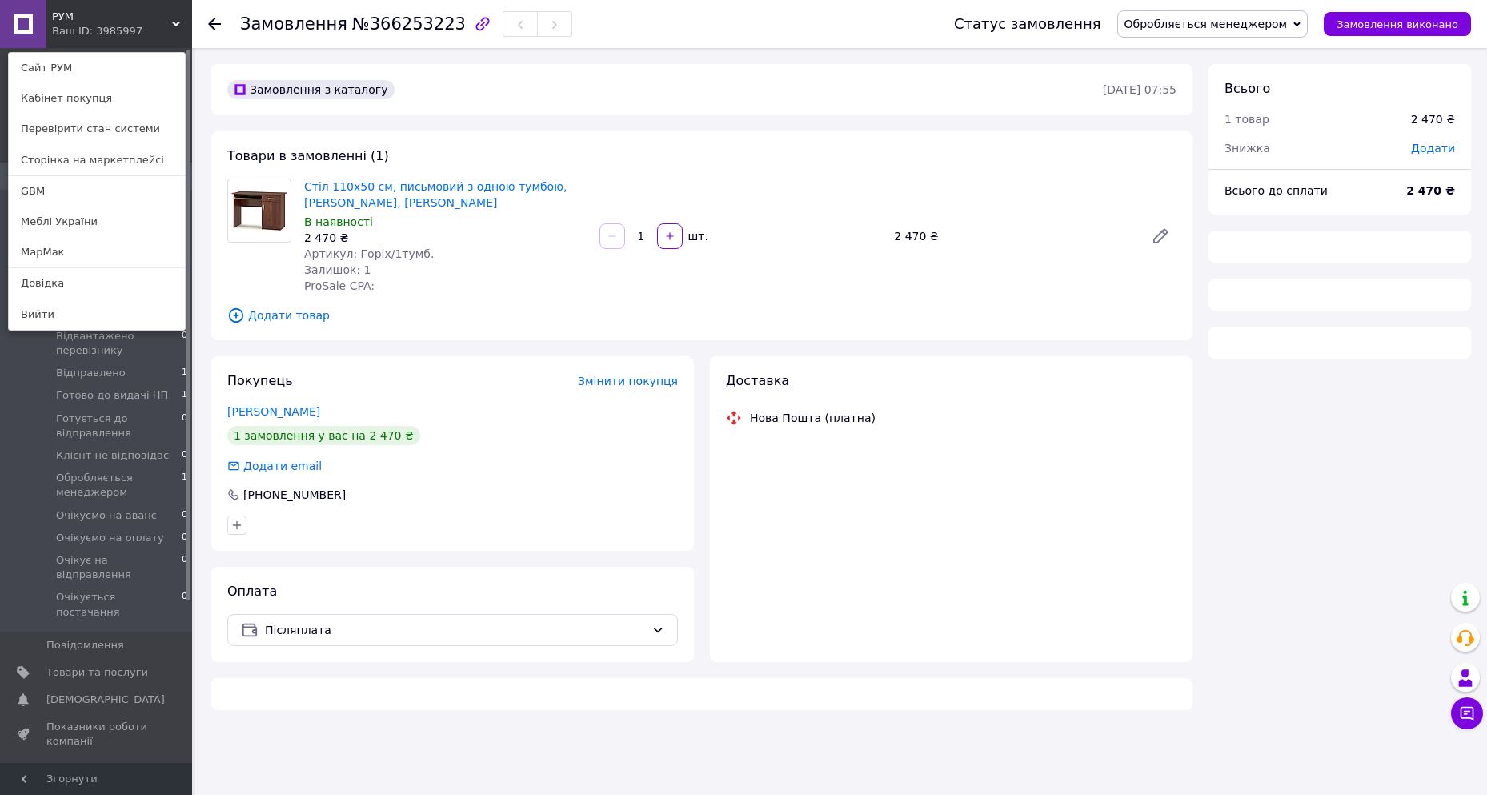
click at [116, 27] on div "Ваш ID: 3985997" at bounding box center [85, 31] width 67 height 14
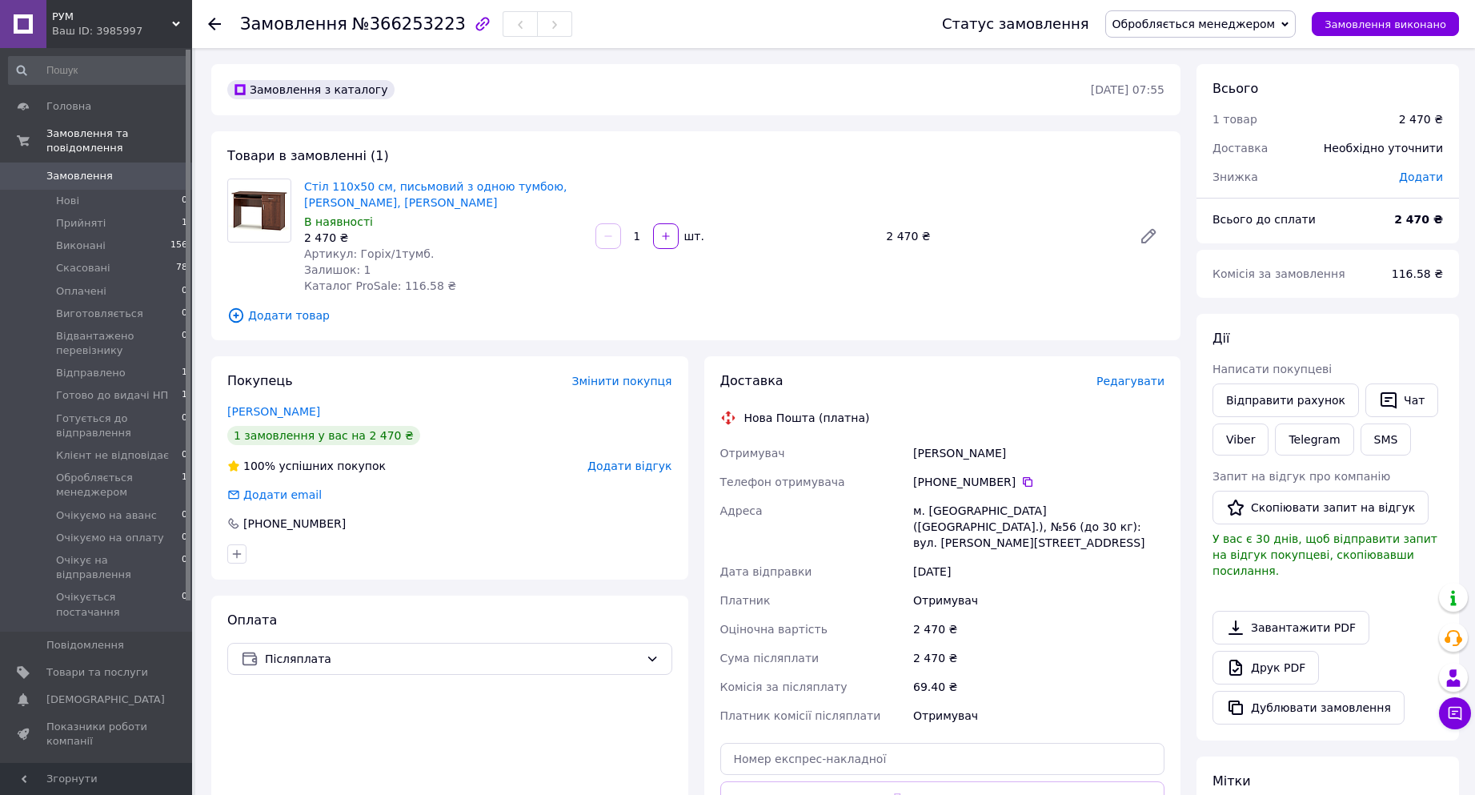
click at [102, 34] on div "Ваш ID: 3985997" at bounding box center [122, 31] width 140 height 14
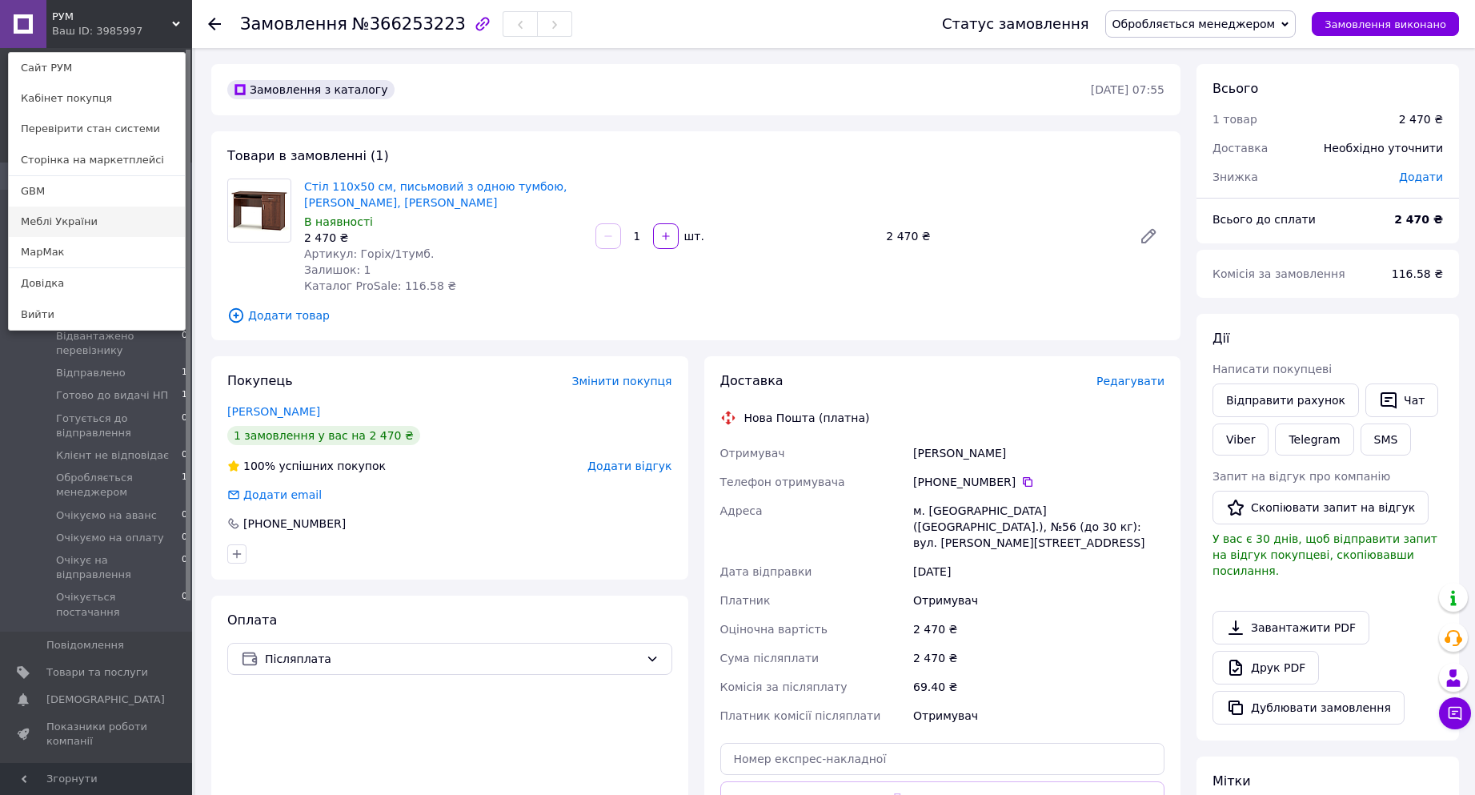
click at [85, 219] on link "Меблі України" at bounding box center [97, 221] width 176 height 30
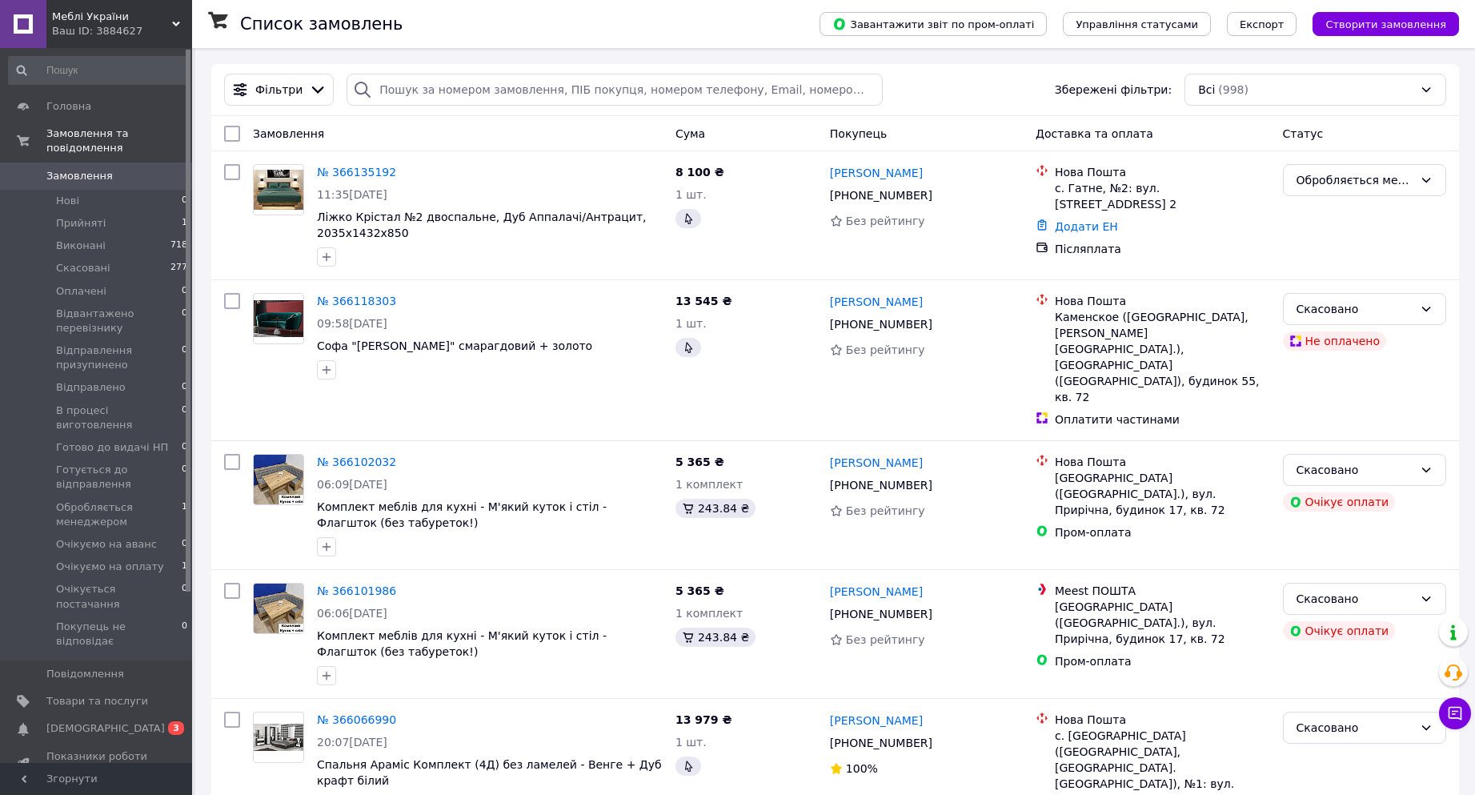
click at [120, 18] on span "Меблі України" at bounding box center [112, 17] width 120 height 14
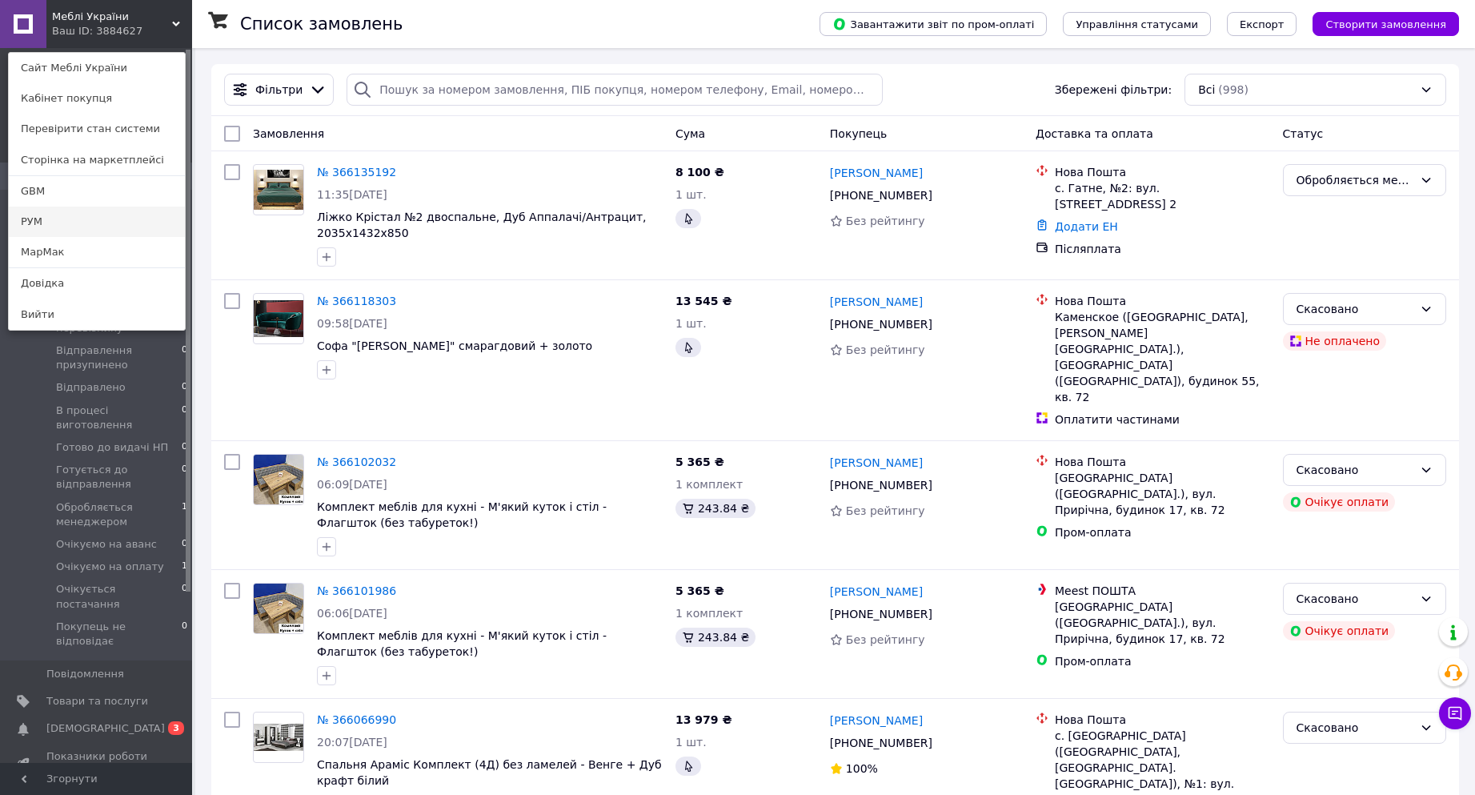
click at [60, 216] on link "РУМ" at bounding box center [97, 221] width 176 height 30
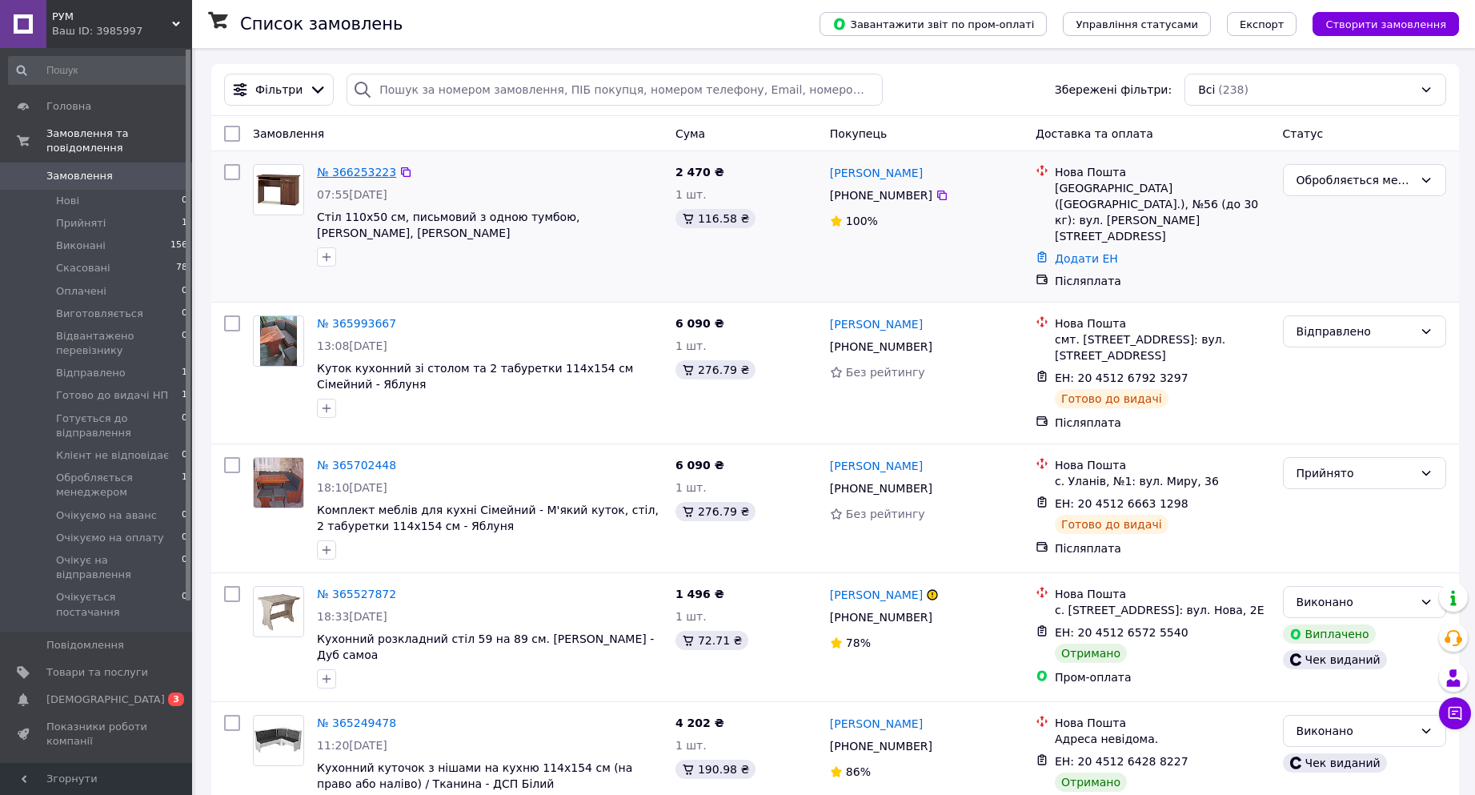
click at [359, 170] on link "№ 366253223" at bounding box center [356, 172] width 79 height 13
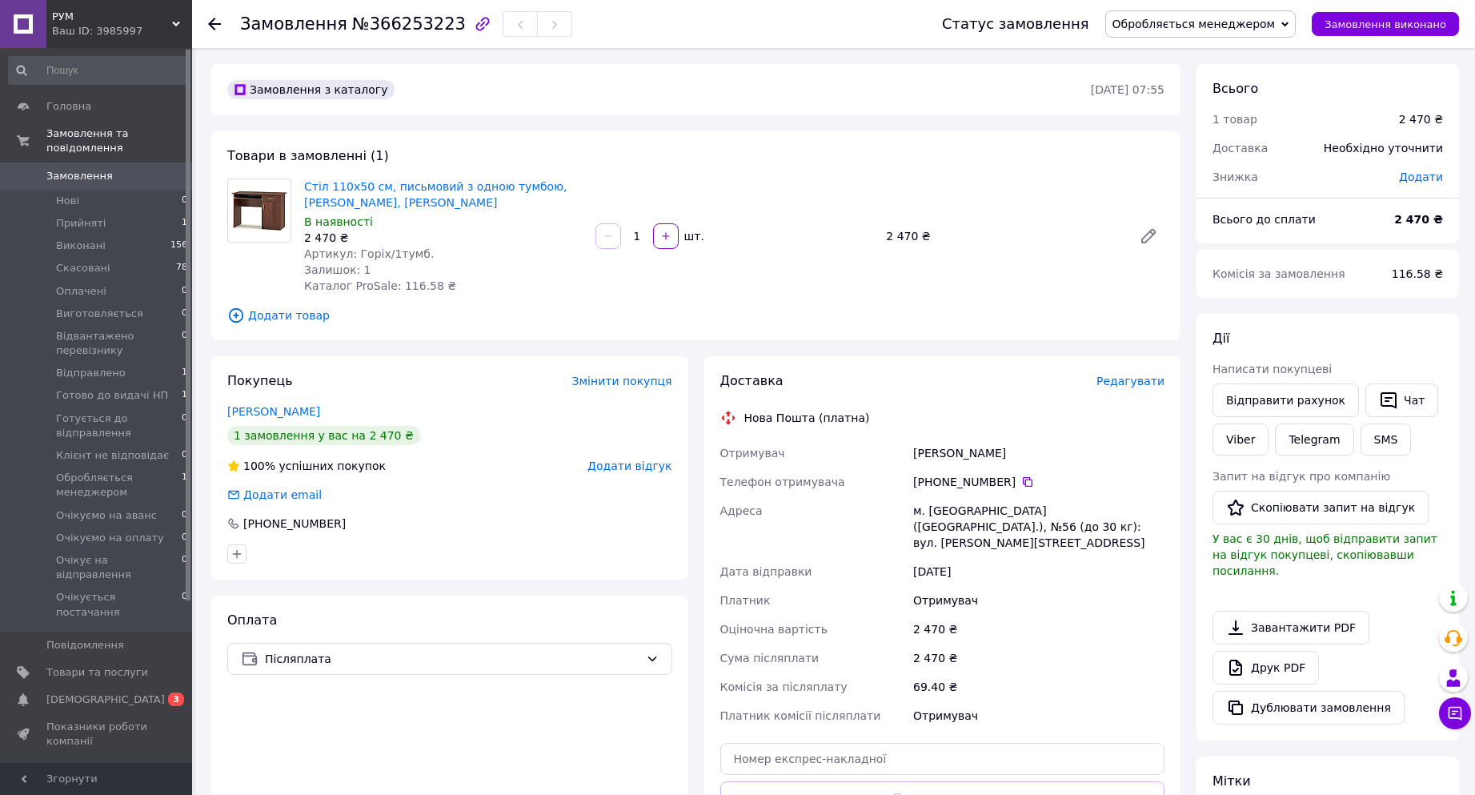
click at [210, 24] on use at bounding box center [214, 24] width 13 height 13
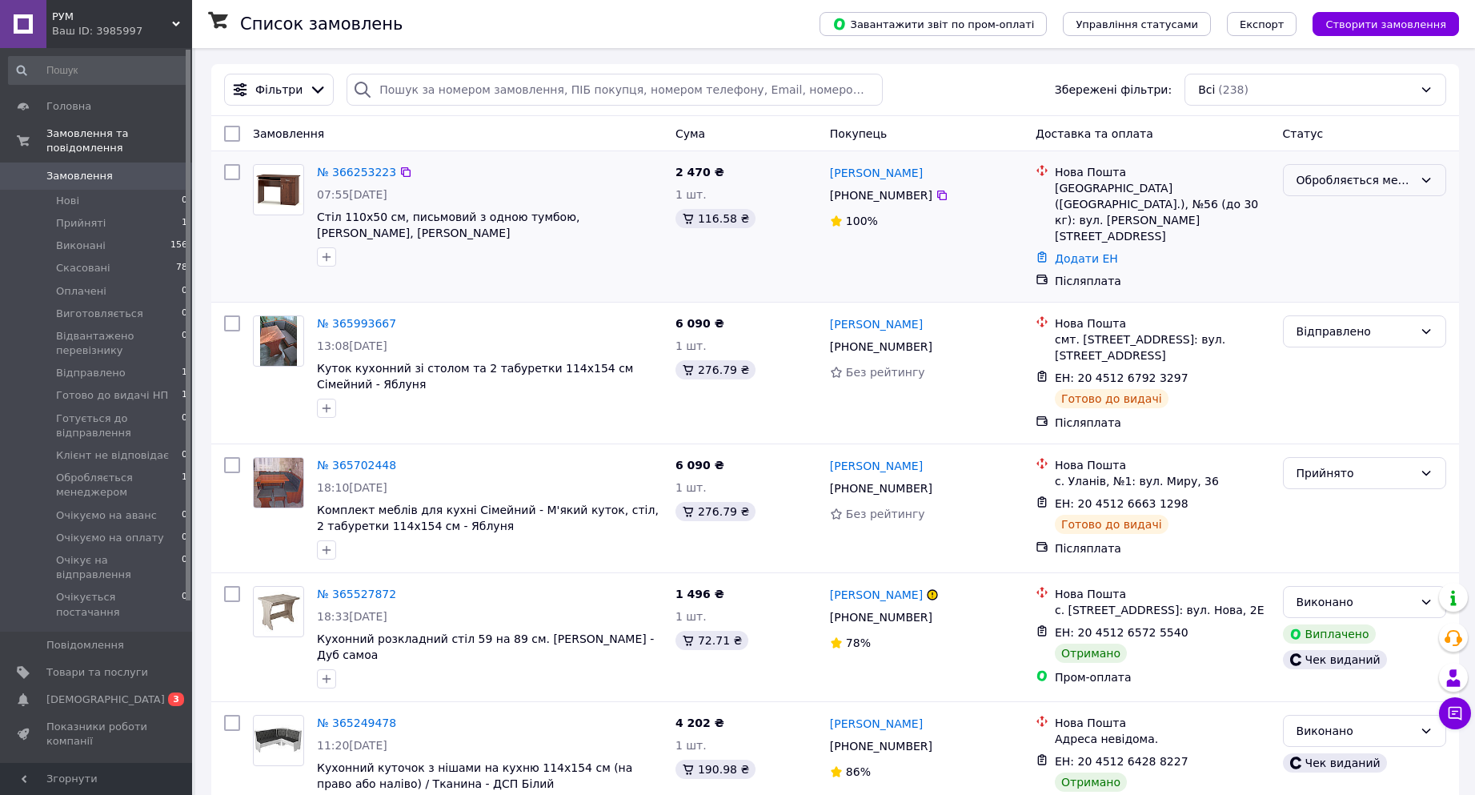
click at [1320, 181] on div "Обробляється менеджером" at bounding box center [1354, 180] width 117 height 18
click at [1324, 210] on li "Прийнято" at bounding box center [1365, 215] width 162 height 29
click at [333, 172] on link "№ 366253223" at bounding box center [356, 172] width 79 height 13
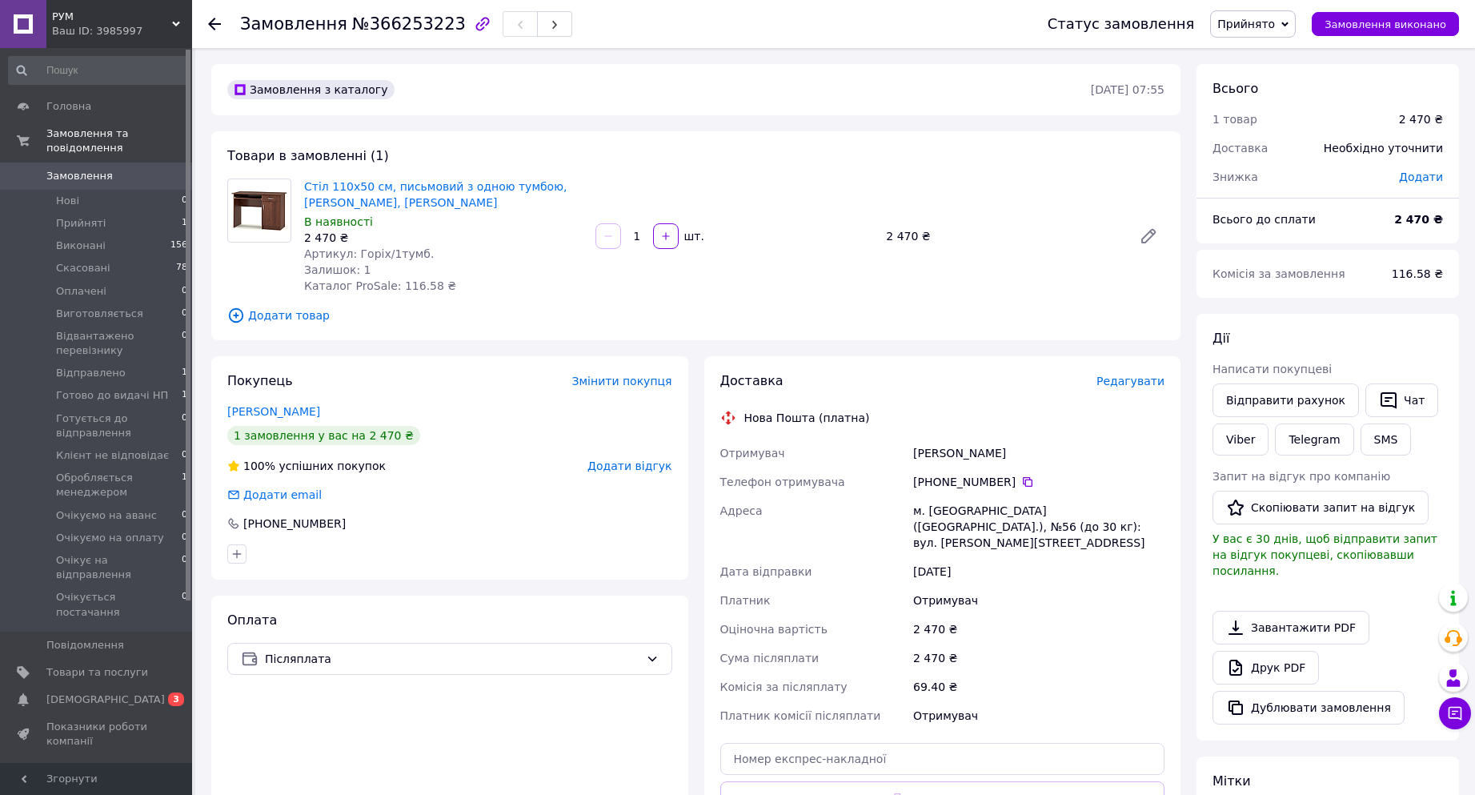
click at [210, 22] on use at bounding box center [214, 24] width 13 height 13
